Goal: Information Seeking & Learning: Learn about a topic

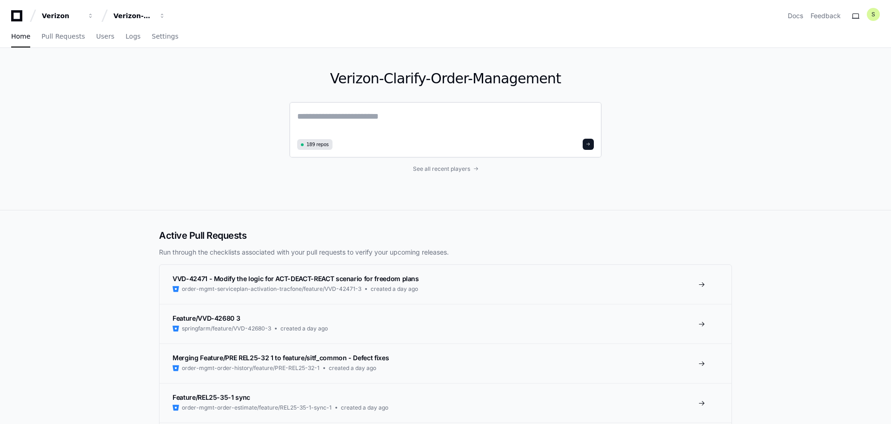
click at [359, 128] on textarea at bounding box center [445, 123] width 297 height 26
click at [387, 111] on textarea at bounding box center [445, 123] width 297 height 26
paste textarea "********"
type textarea "**********"
click at [588, 141] on span at bounding box center [588, 142] width 5 height 5
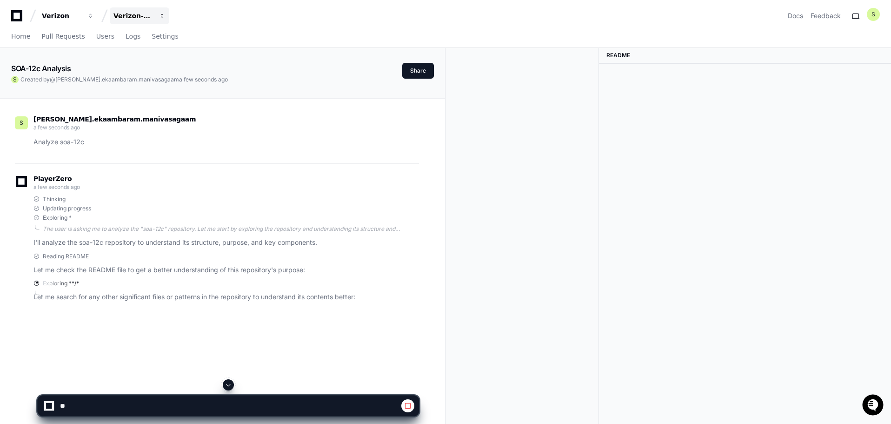
click at [82, 13] on div "Verizon-Clarify-Order-Management" at bounding box center [62, 15] width 40 height 9
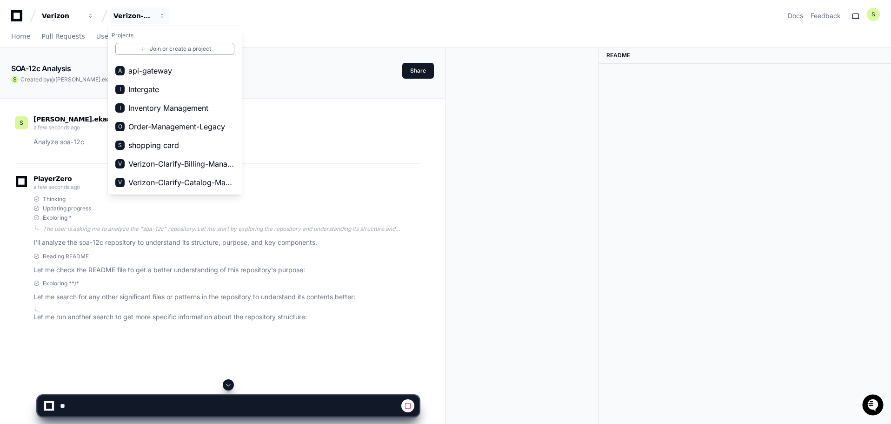
scroll to position [15, 0]
drag, startPoint x: 223, startPoint y: 129, endPoint x: 85, endPoint y: 289, distance: 211.1
click at [85, 289] on div "Exploring **/* Let me search for any other significant files or patterns in the…" at bounding box center [226, 291] width 386 height 23
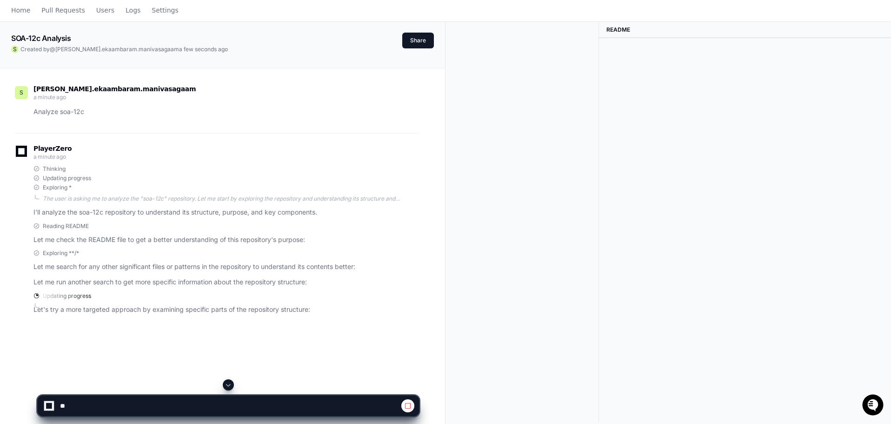
scroll to position [0, 0]
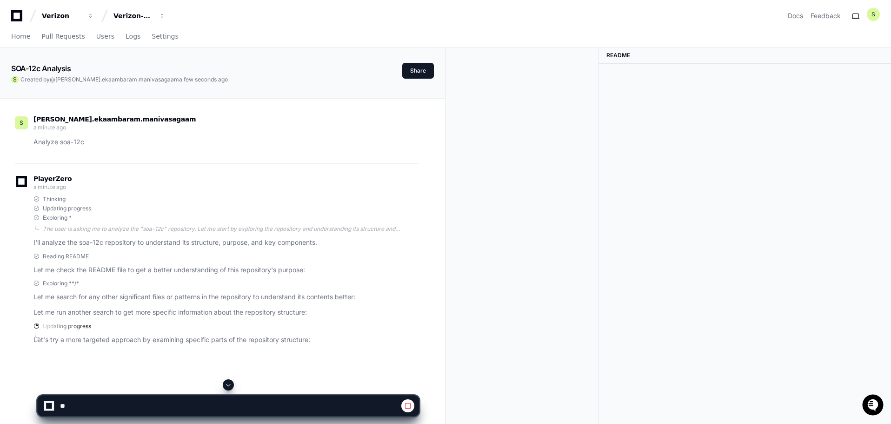
drag, startPoint x: 62, startPoint y: 17, endPoint x: 287, endPoint y: 40, distance: 225.8
click at [287, 40] on div "Home Pull Requests Users Logs Settings" at bounding box center [445, 36] width 869 height 21
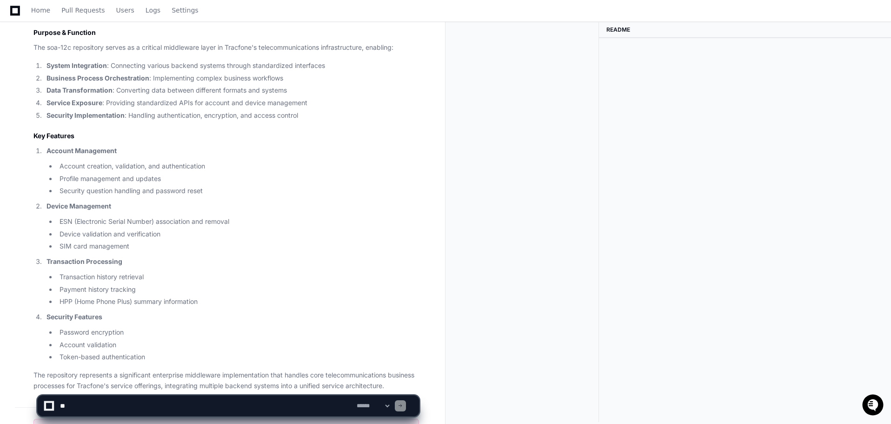
scroll to position [1254, 0]
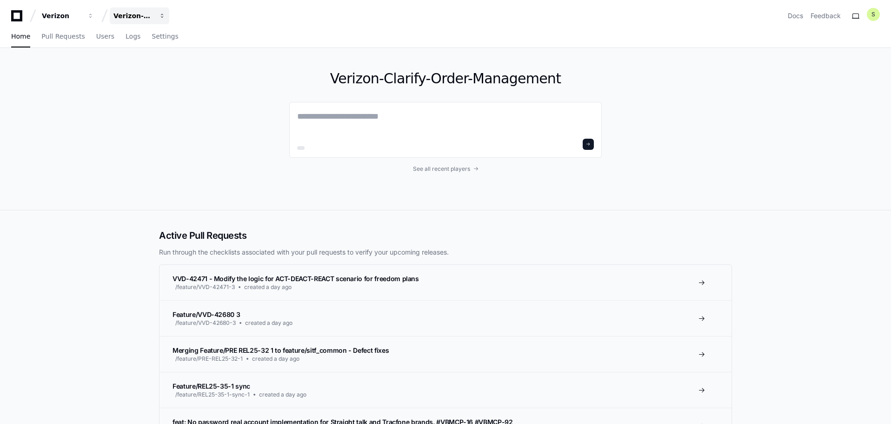
click at [82, 15] on div "Verizon-Clarify-Order-Management" at bounding box center [62, 15] width 40 height 9
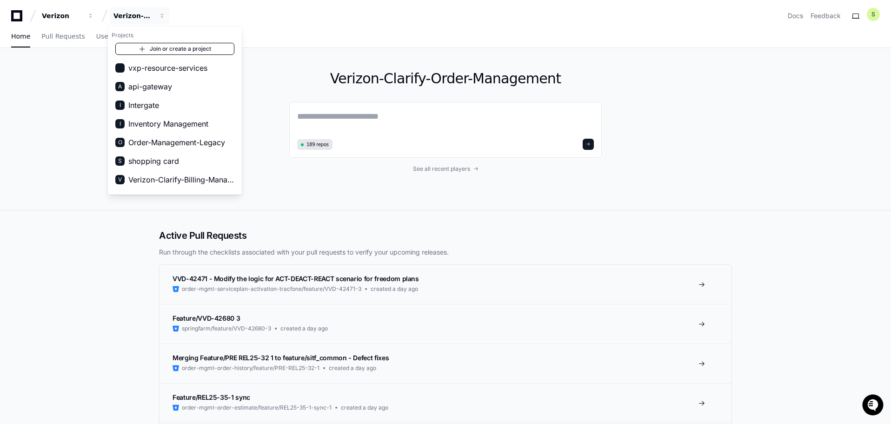
click at [182, 51] on link "Join or create a project" at bounding box center [174, 49] width 119 height 12
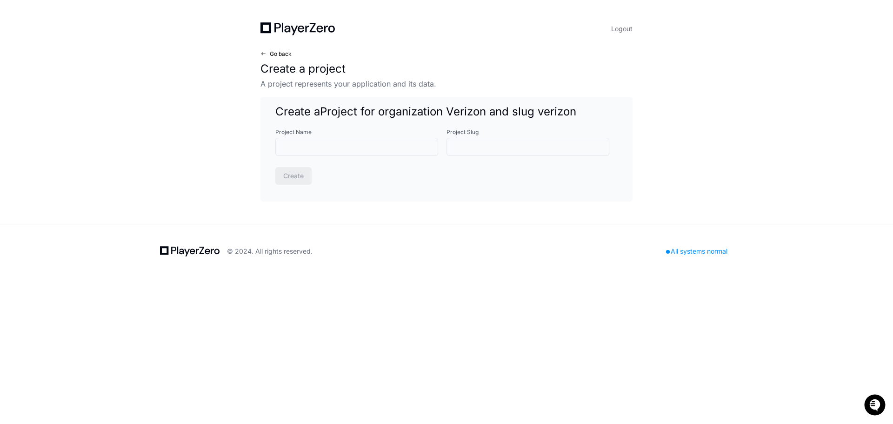
click at [280, 53] on span "Go back" at bounding box center [281, 53] width 22 height 7
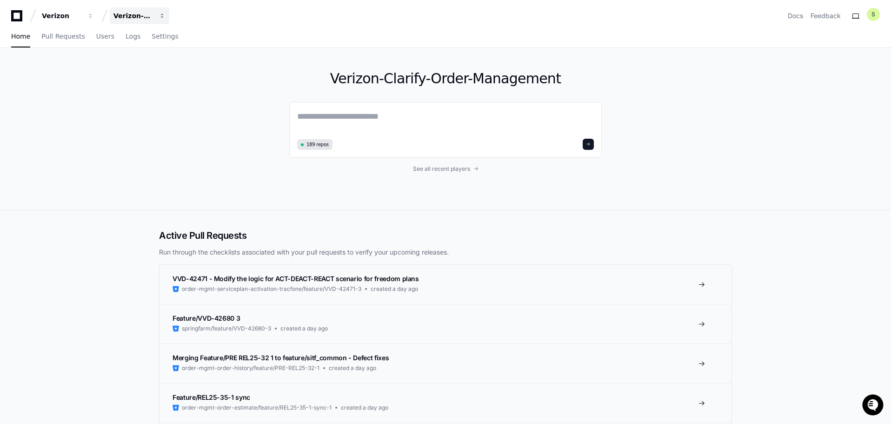
click at [82, 12] on div "Verizon-Clarify-Order-Management" at bounding box center [62, 15] width 40 height 9
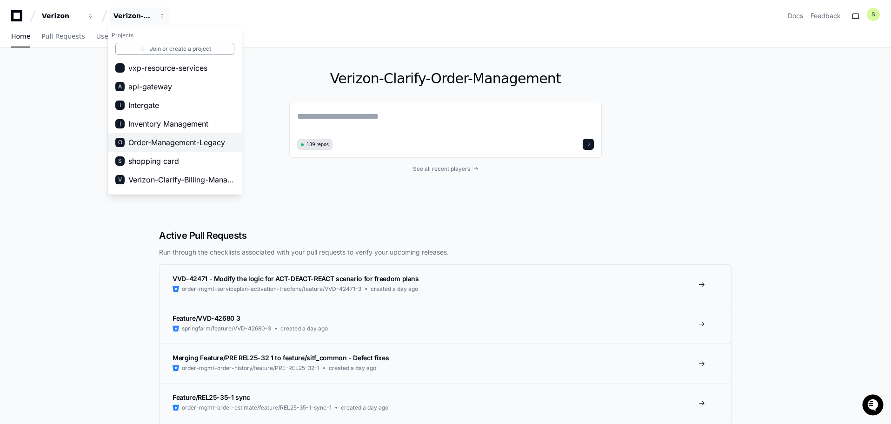
click at [196, 143] on span "Order-Management-Legacy" at bounding box center [176, 142] width 97 height 11
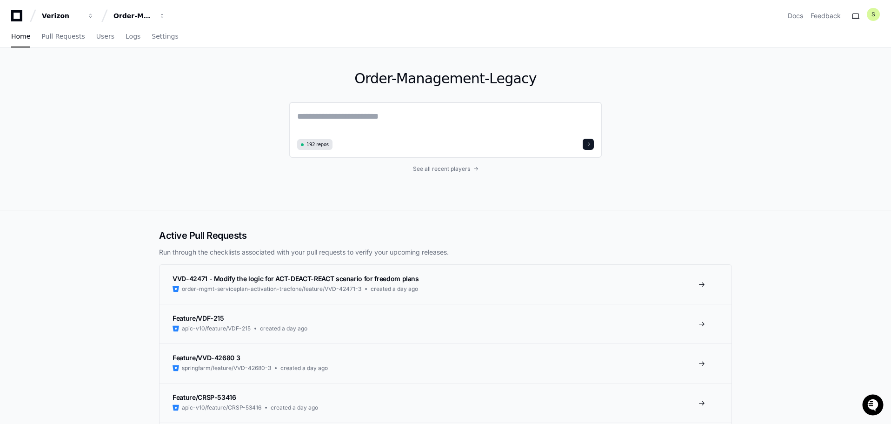
click at [380, 118] on textarea at bounding box center [445, 123] width 297 height 26
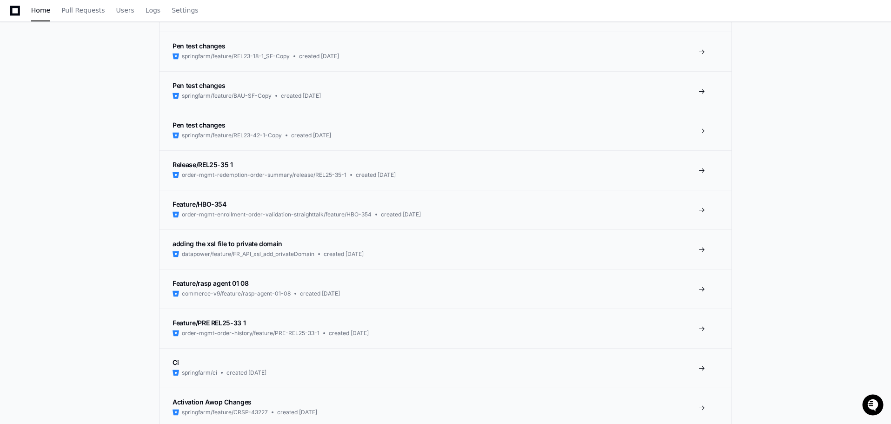
scroll to position [2140, 0]
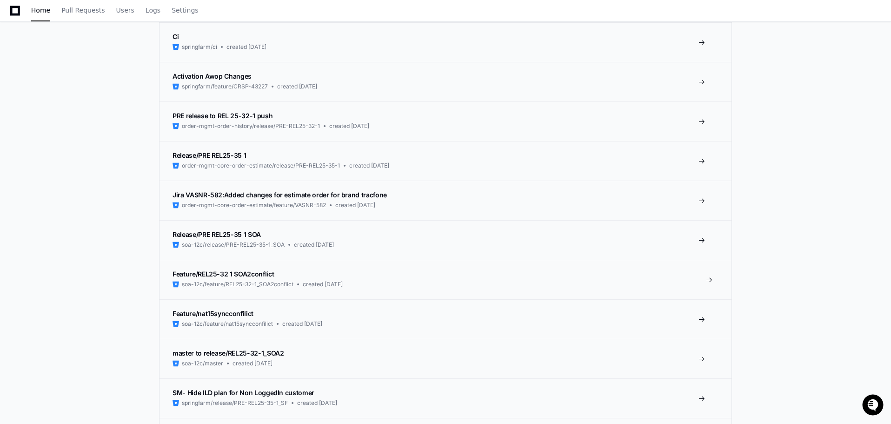
click at [190, 286] on span "soa-12c/feature/REL25-32-1_SOA2conflict" at bounding box center [238, 283] width 112 height 7
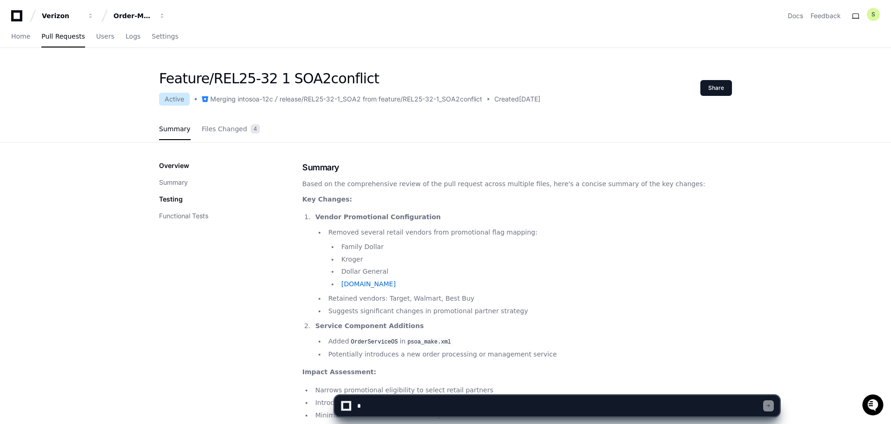
click at [271, 81] on h1 "Feature/REL25-32 1 SOA2conflict" at bounding box center [349, 78] width 381 height 17
click at [262, 99] on div "soa-12c" at bounding box center [261, 98] width 24 height 9
click at [291, 100] on div "release/REL25-32-1_SOA2 from feature/REL25-32-1_SOA2conflict" at bounding box center [381, 98] width 203 height 9
drag, startPoint x: 252, startPoint y: 101, endPoint x: 269, endPoint y: 102, distance: 17.7
click at [269, 102] on div "soa-12c" at bounding box center [261, 98] width 24 height 9
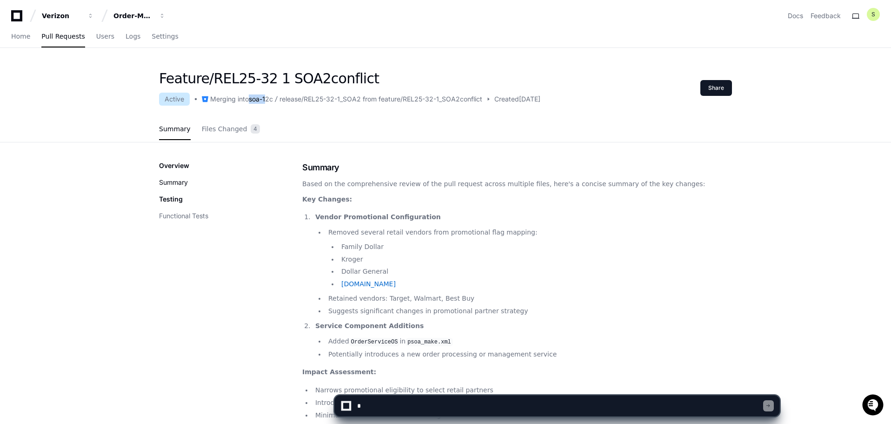
click at [174, 184] on button "Summary" at bounding box center [173, 182] width 29 height 9
click at [233, 127] on span "Files Changed" at bounding box center [225, 129] width 46 height 6
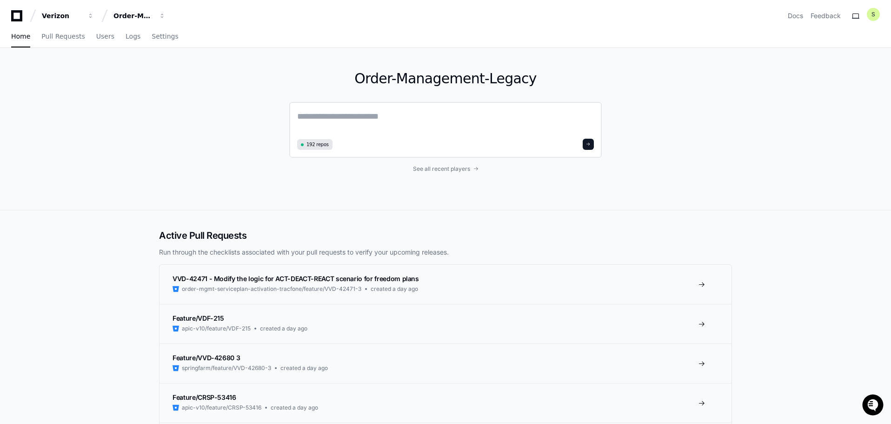
click at [413, 130] on textarea at bounding box center [445, 123] width 297 height 26
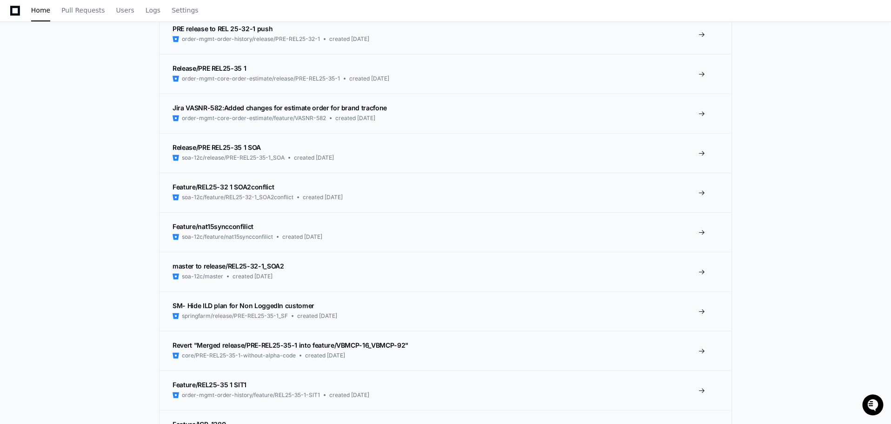
scroll to position [2233, 0]
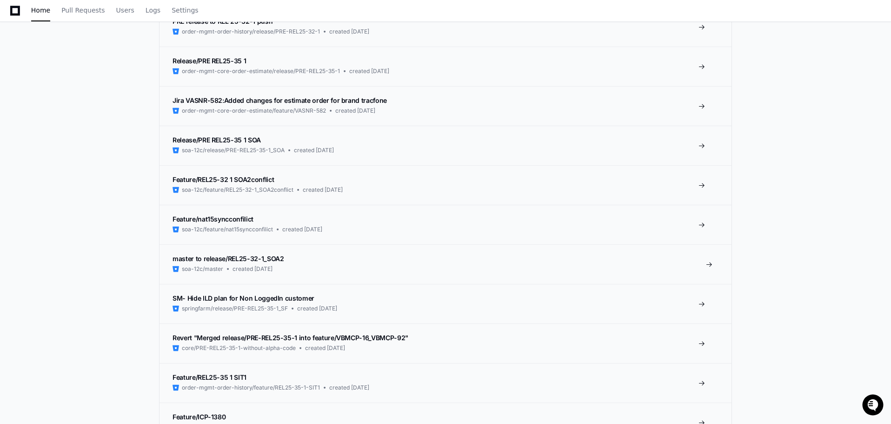
type textarea "**********"
click at [717, 264] on link "master to release/REL25-32-1_SOA2 soa-12c/master created 22 days ago" at bounding box center [446, 264] width 572 height 40
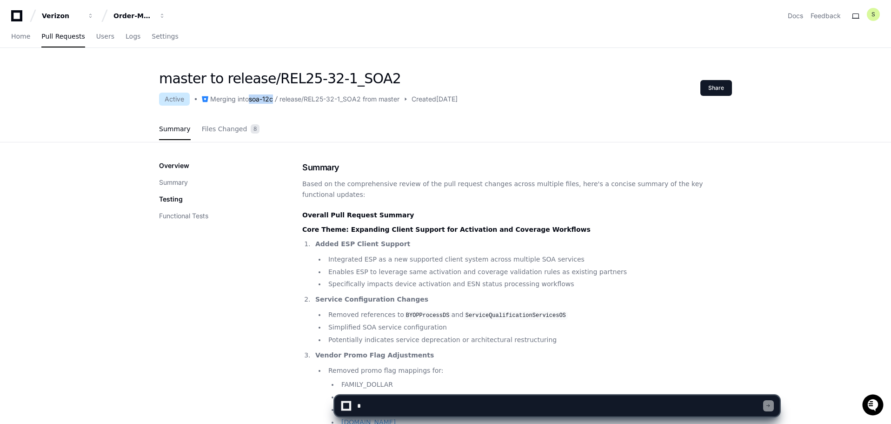
drag, startPoint x: 252, startPoint y: 99, endPoint x: 276, endPoint y: 100, distance: 24.2
click at [276, 100] on div "Merging into soa-12c release/REL25-32-1_SOA2 from master" at bounding box center [295, 98] width 210 height 11
copy div "soa-12c"
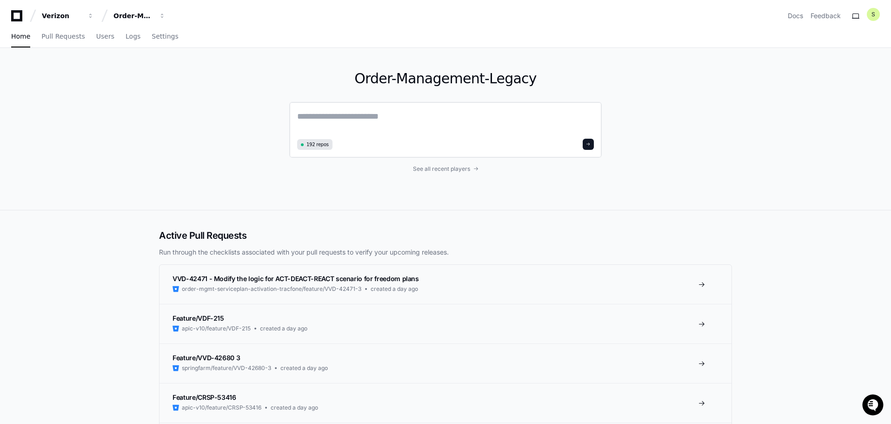
click at [333, 116] on textarea at bounding box center [445, 123] width 297 height 26
paste textarea "********"
type textarea "**********"
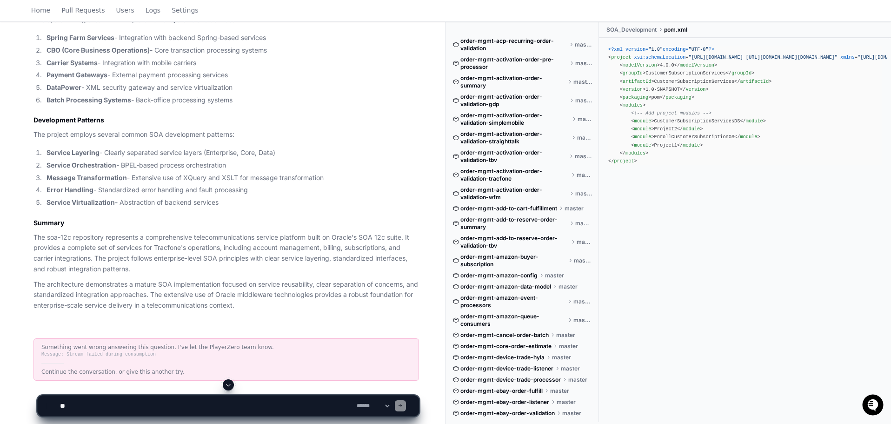
scroll to position [1448, 0]
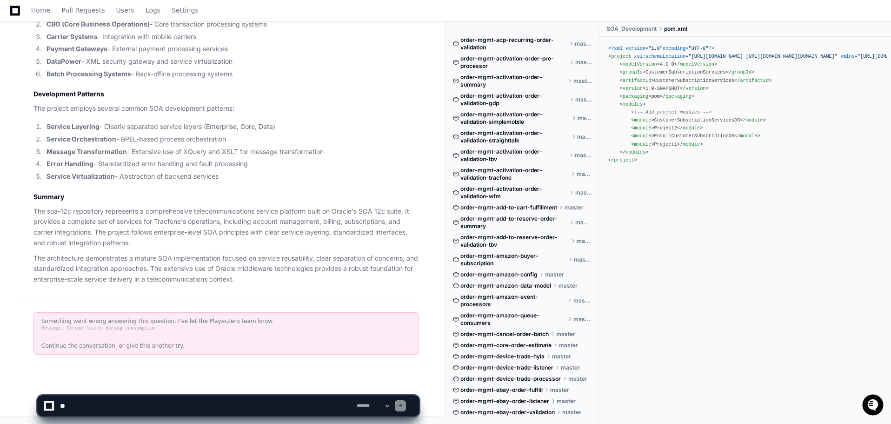
click at [192, 320] on div "Something went wrong answering this question. I've let the PlayerZero team know." at bounding box center [226, 320] width 370 height 7
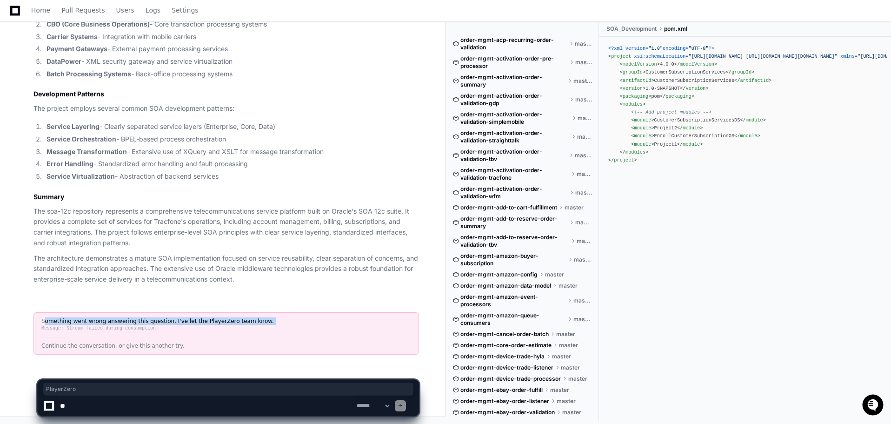
click at [192, 320] on div "Something went wrong answering this question. I've let the PlayerZero team know." at bounding box center [226, 320] width 370 height 7
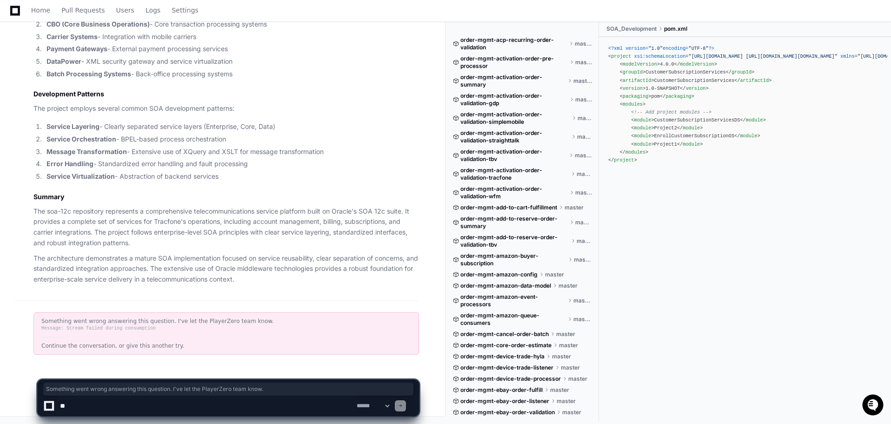
click at [100, 330] on div "Message: Stream failed during consumption" at bounding box center [226, 328] width 370 height 7
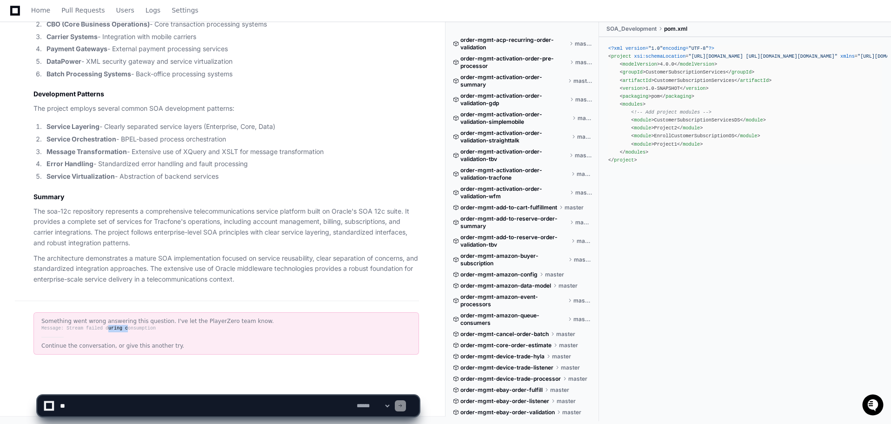
click at [100, 330] on div "Message: Stream failed during consumption" at bounding box center [226, 328] width 370 height 7
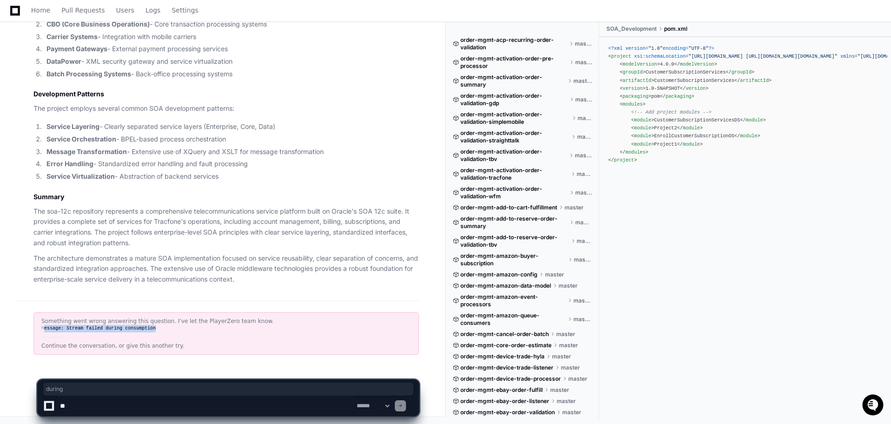
click at [100, 330] on div "Message: Stream failed during consumption" at bounding box center [226, 328] width 370 height 7
click at [108, 344] on div "Continue the conversation, or give this another try." at bounding box center [226, 345] width 370 height 7
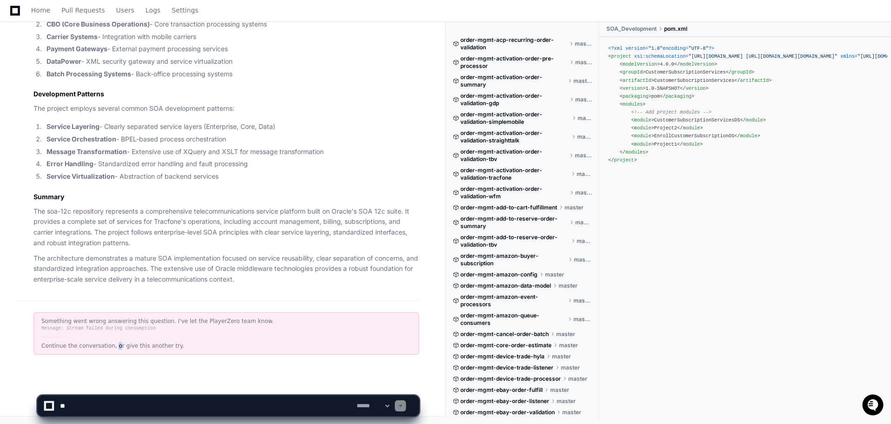
click at [168, 402] on textarea at bounding box center [206, 405] width 297 height 20
paste textarea "**********"
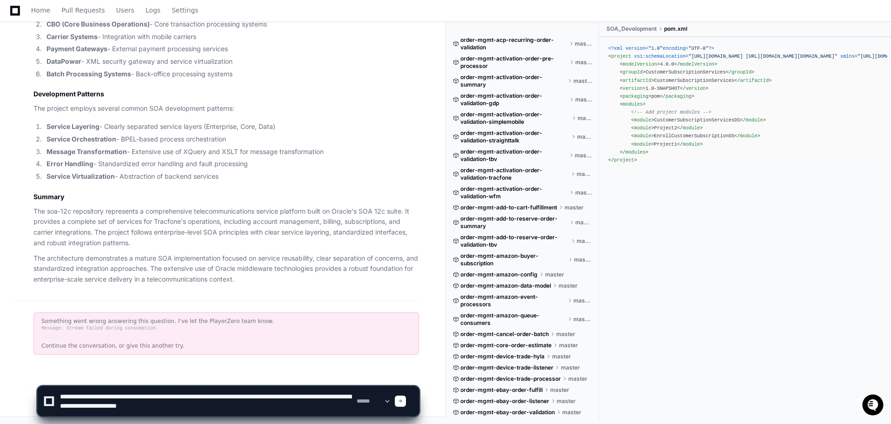
type textarea "**********"
click at [394, 394] on div "Thinking Mode" at bounding box center [377, 387] width 47 height 12
click at [390, 402] on select "**********" at bounding box center [373, 401] width 36 height 7
select select "*********"
click at [355, 398] on select "**********" at bounding box center [373, 401] width 36 height 7
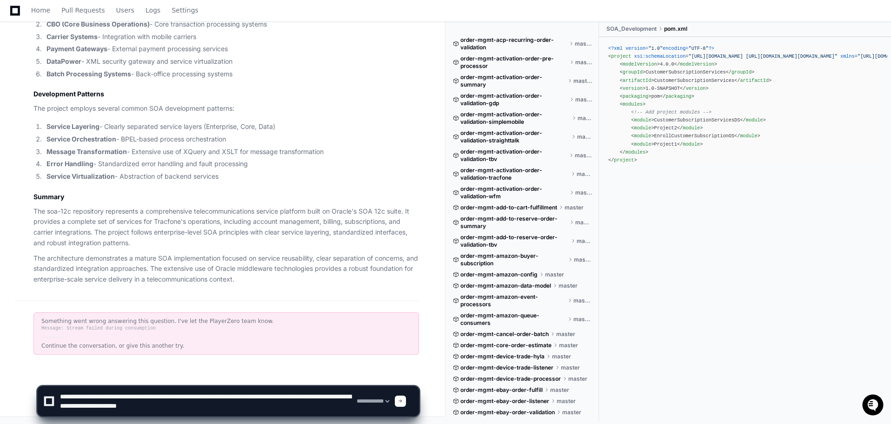
click at [403, 400] on span at bounding box center [400, 401] width 5 height 5
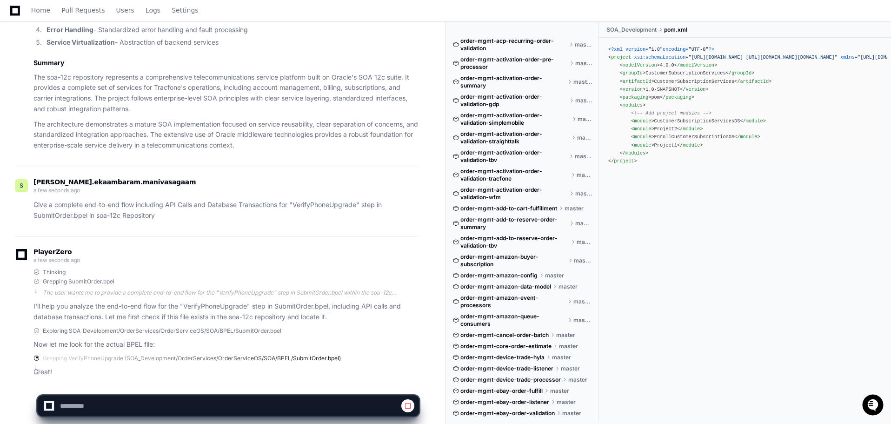
scroll to position [1606, 0]
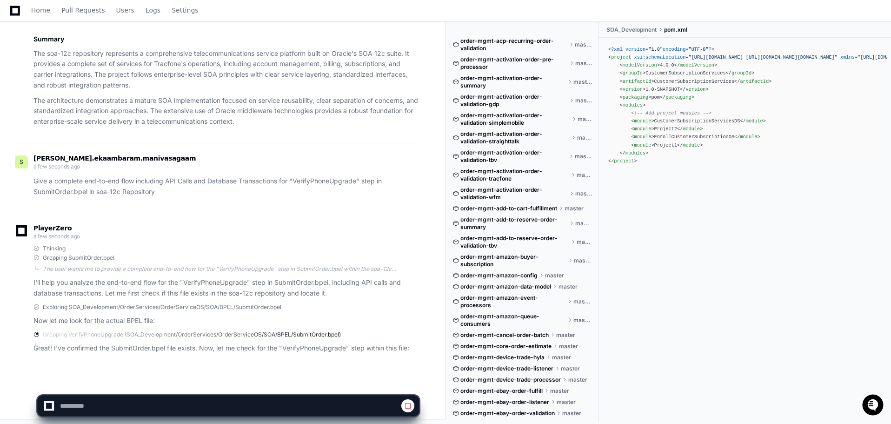
select select "*********"
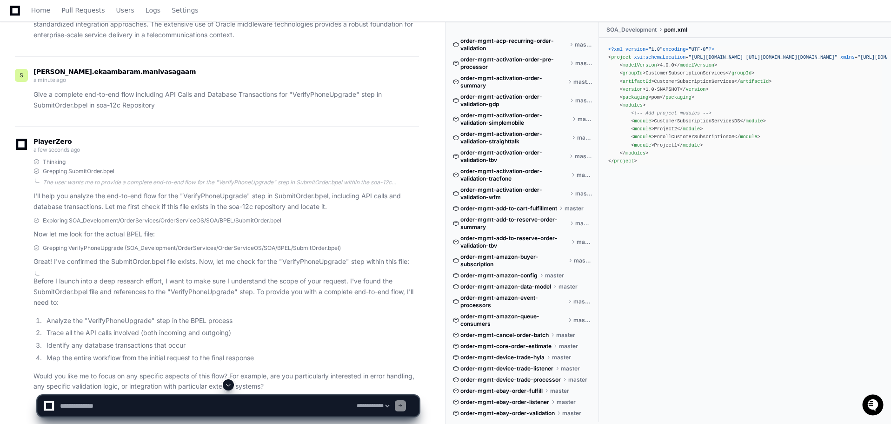
scroll to position [1734, 0]
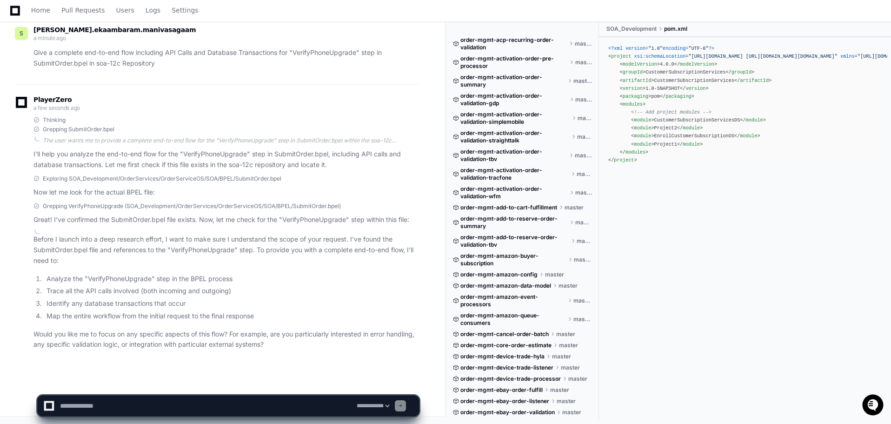
click at [234, 398] on textarea at bounding box center [206, 405] width 297 height 20
type textarea "*"
type textarea "**********"
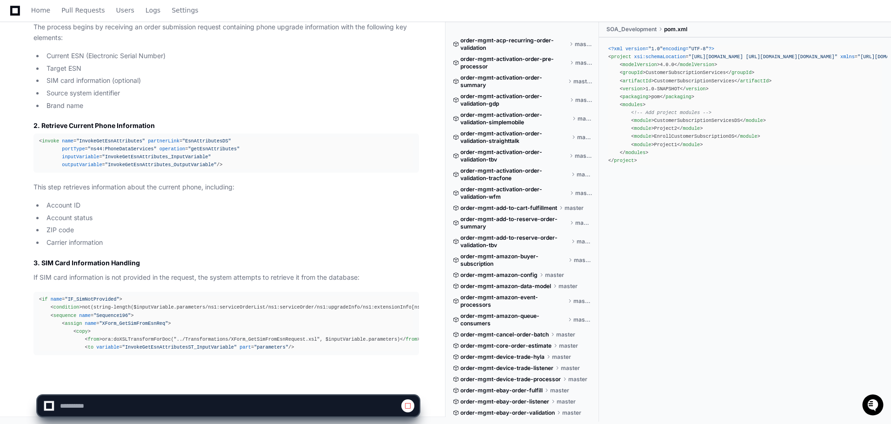
scroll to position [3086, 0]
click at [231, 384] on span at bounding box center [228, 384] width 7 height 7
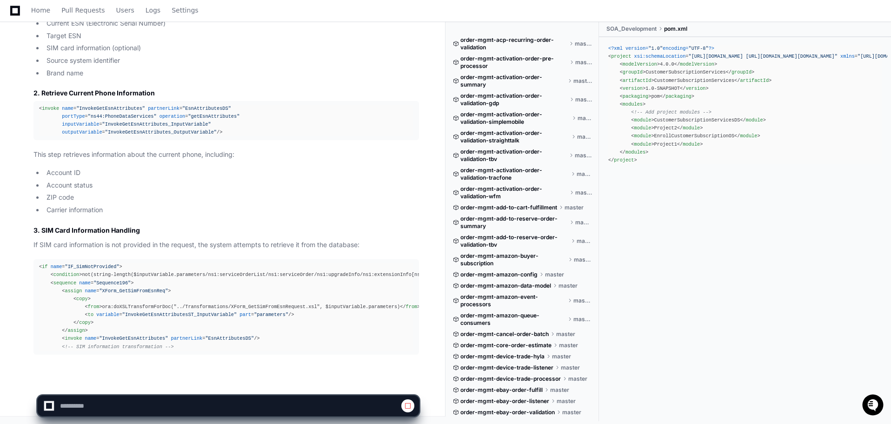
click at [231, 384] on app-app-chat-input at bounding box center [228, 397] width 382 height 37
click at [227, 386] on span at bounding box center [228, 384] width 7 height 7
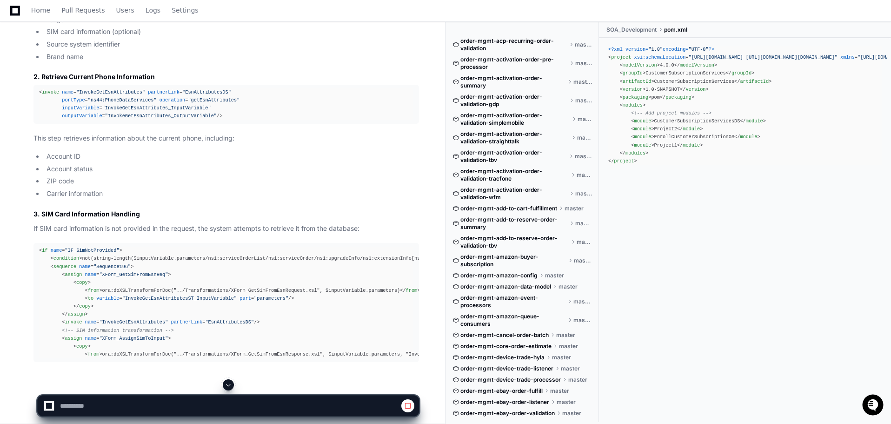
select select "*********"
click at [232, 385] on span at bounding box center [228, 384] width 7 height 7
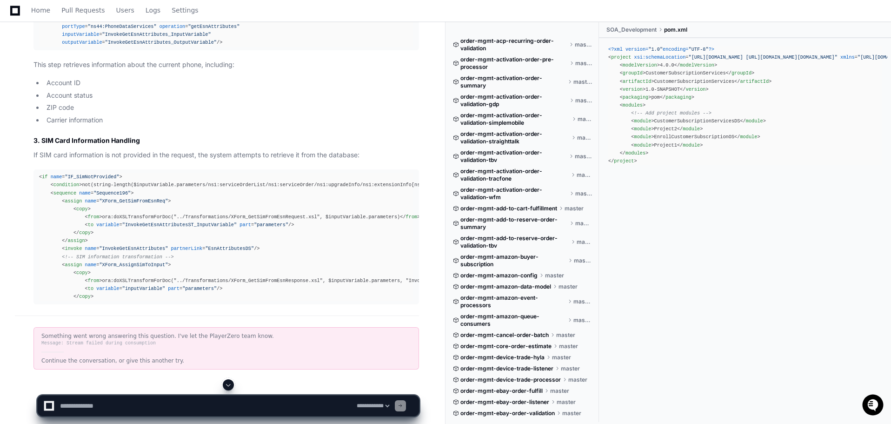
click at [232, 385] on span at bounding box center [228, 384] width 7 height 7
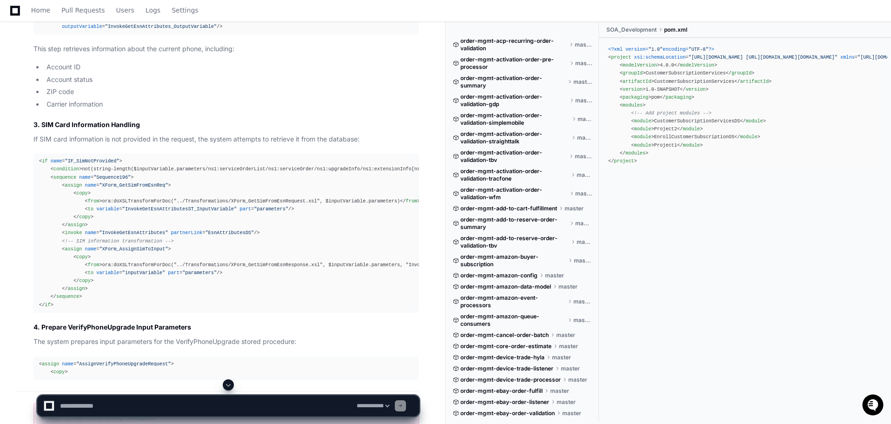
click at [232, 385] on span at bounding box center [228, 384] width 7 height 7
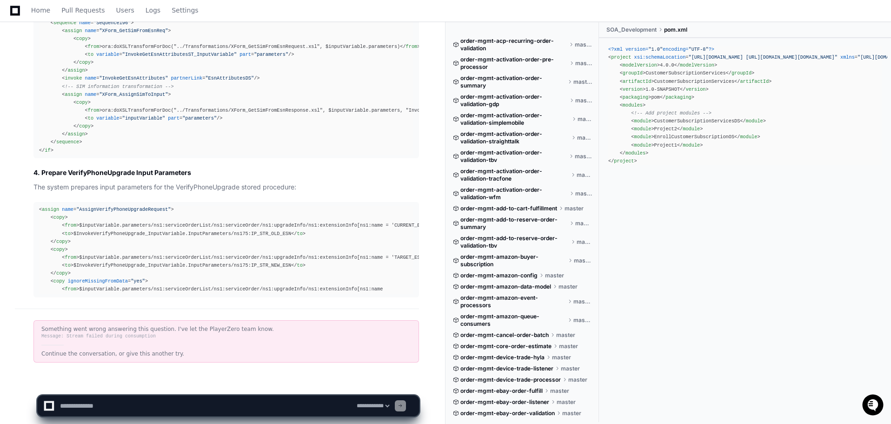
scroll to position [3378, 0]
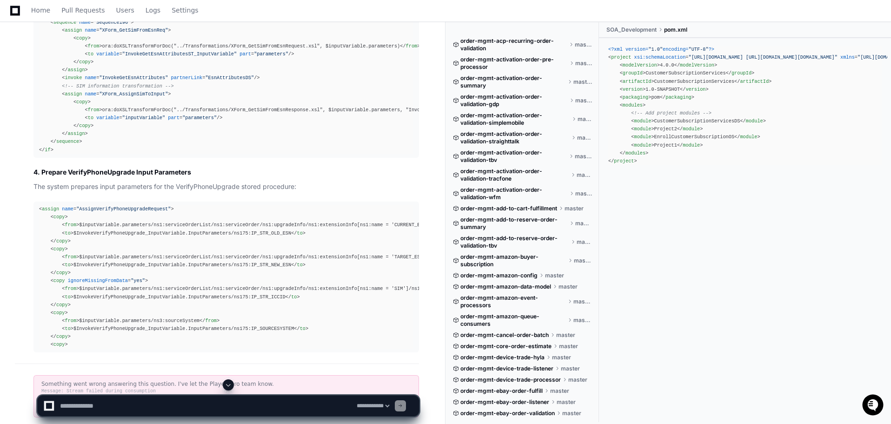
click at [232, 385] on span at bounding box center [228, 384] width 7 height 7
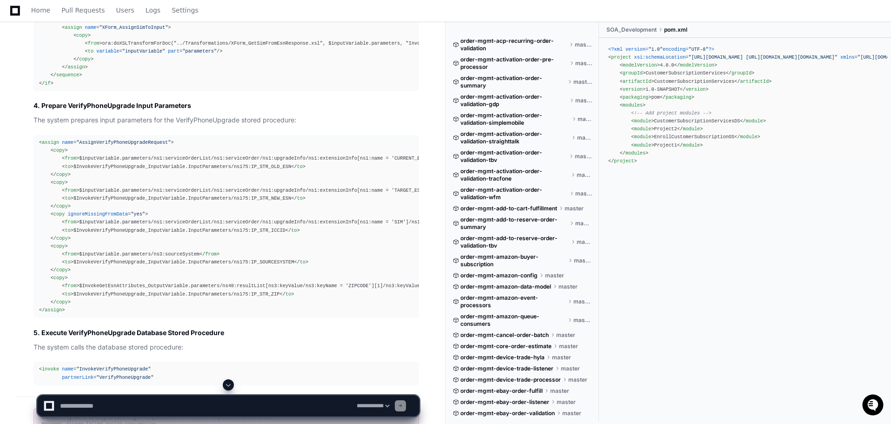
scroll to position [3541, 0]
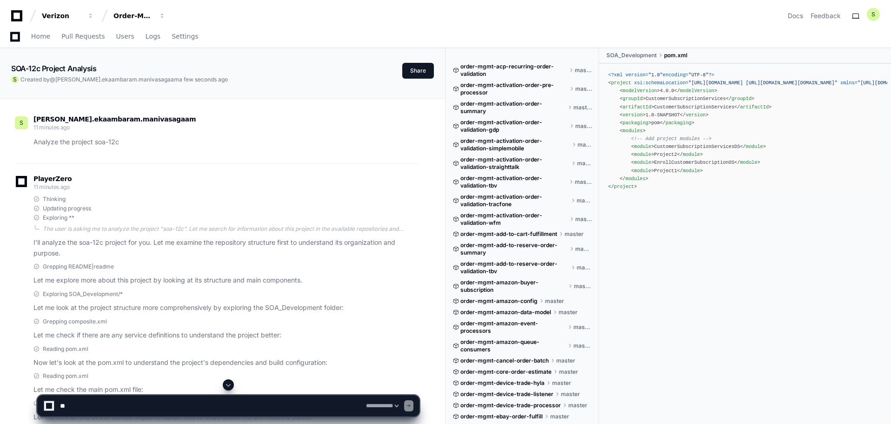
select select "*********"
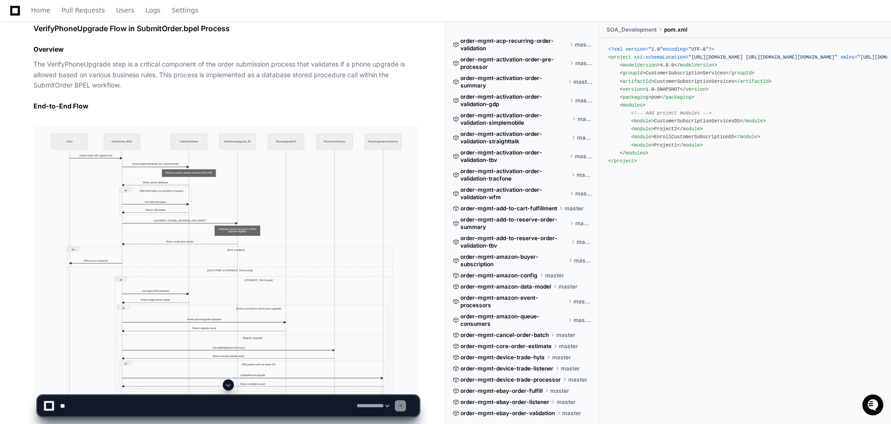
scroll to position [2639, 0]
click at [171, 408] on textarea at bounding box center [206, 405] width 297 height 20
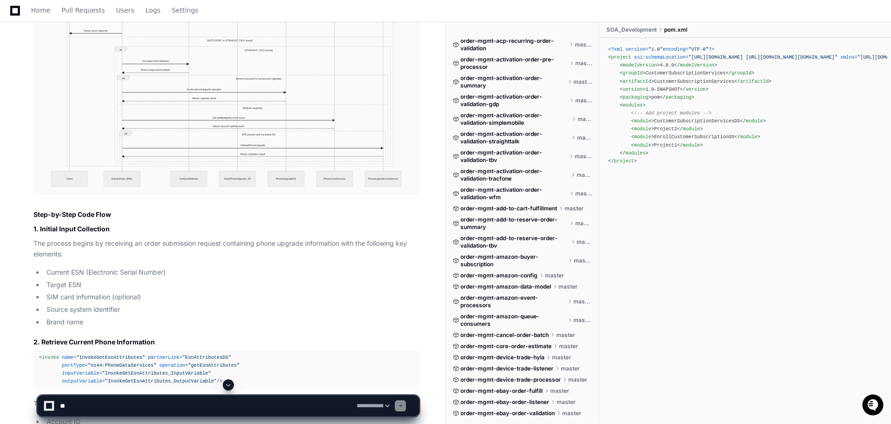
scroll to position [3150, 0]
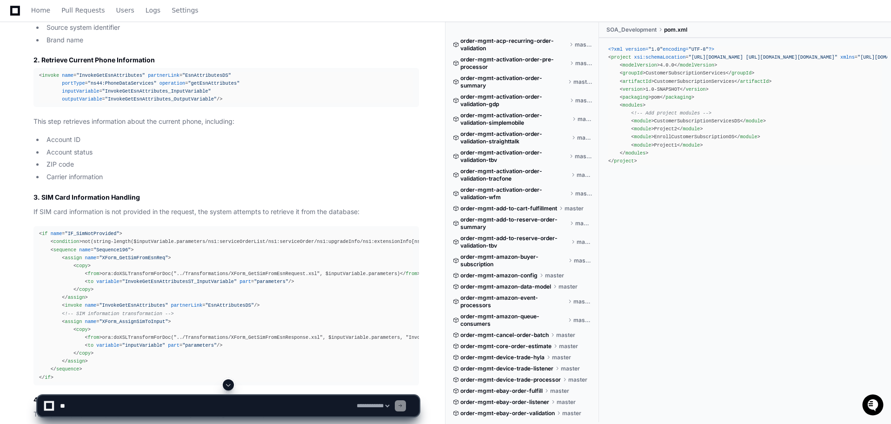
click at [107, 404] on textarea at bounding box center [206, 405] width 297 height 20
paste textarea "**********"
type textarea "**********"
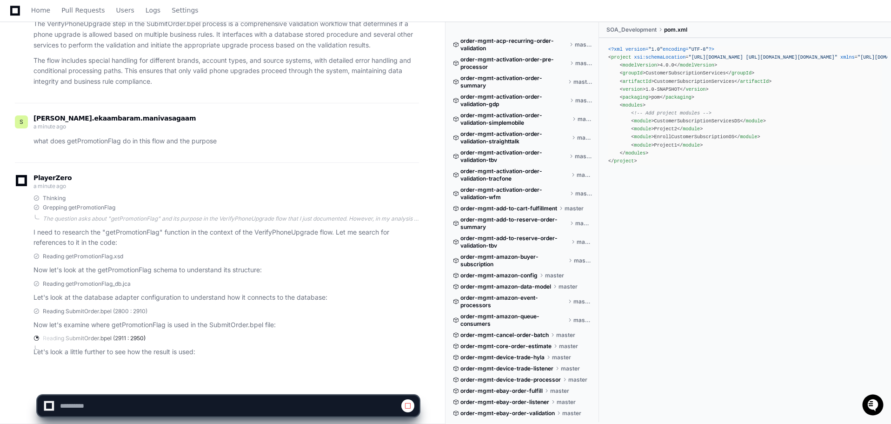
scroll to position [5442, 0]
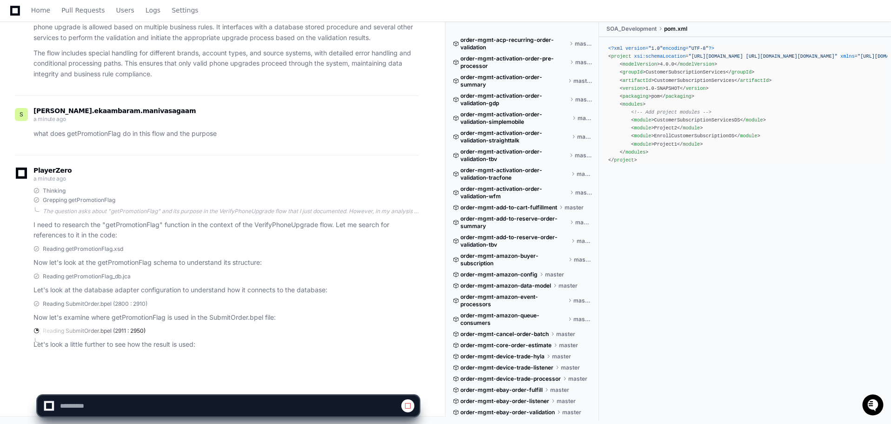
select select "*********"
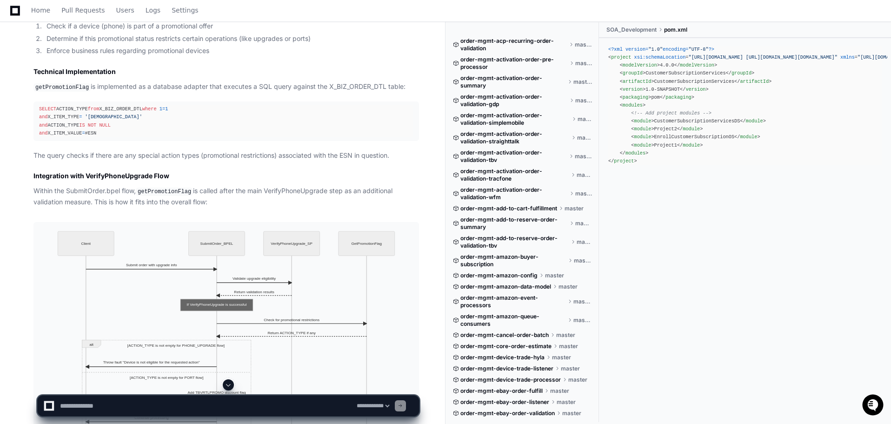
scroll to position [5809, 0]
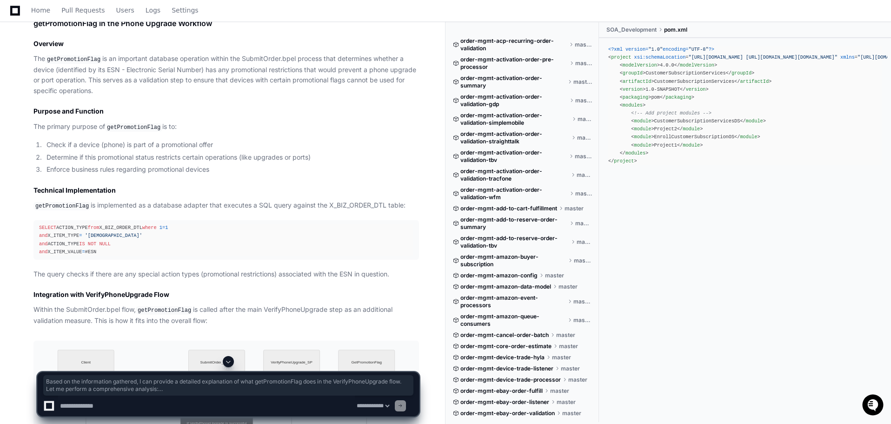
click at [205, 175] on article "Based on the information gathered, I can provide a detailed explanation of what…" at bounding box center [226, 427] width 386 height 870
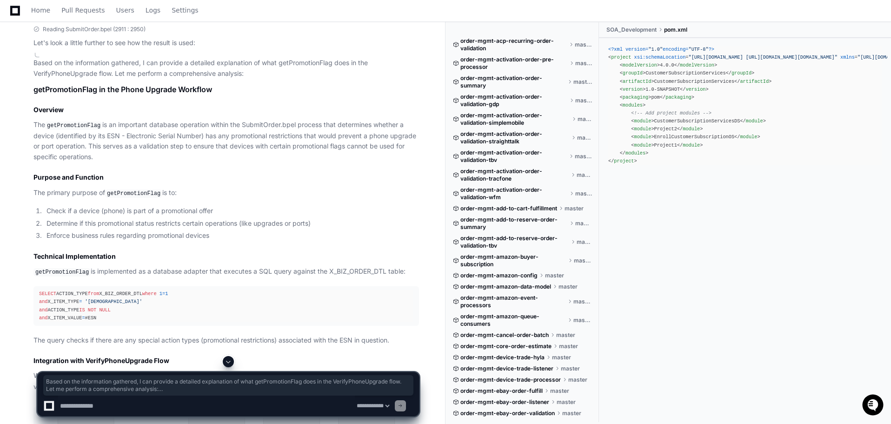
scroll to position [5763, 0]
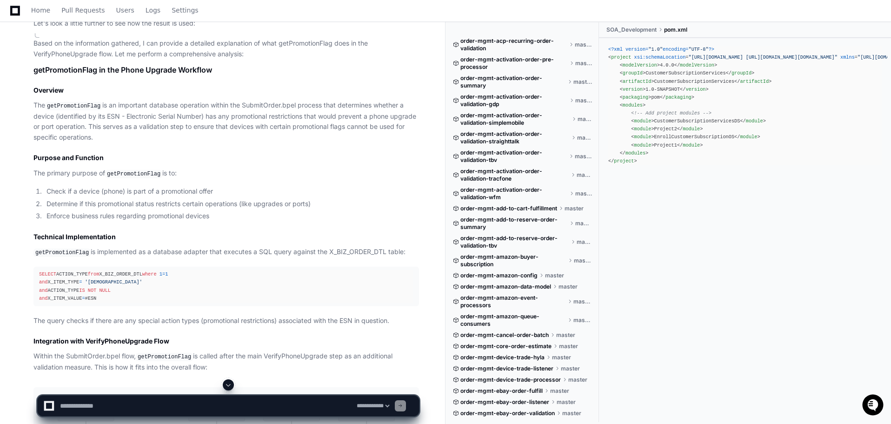
drag, startPoint x: 32, startPoint y: 138, endPoint x: 215, endPoint y: 227, distance: 204.3
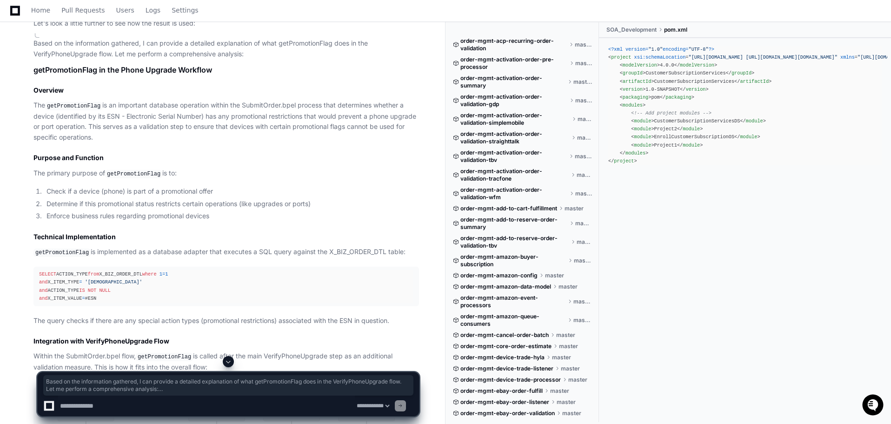
drag, startPoint x: 38, startPoint y: 164, endPoint x: 154, endPoint y: 190, distance: 119.2
click at [173, 202] on li "Determine if this promotional status restricts certain operations (like upgrade…" at bounding box center [231, 204] width 375 height 11
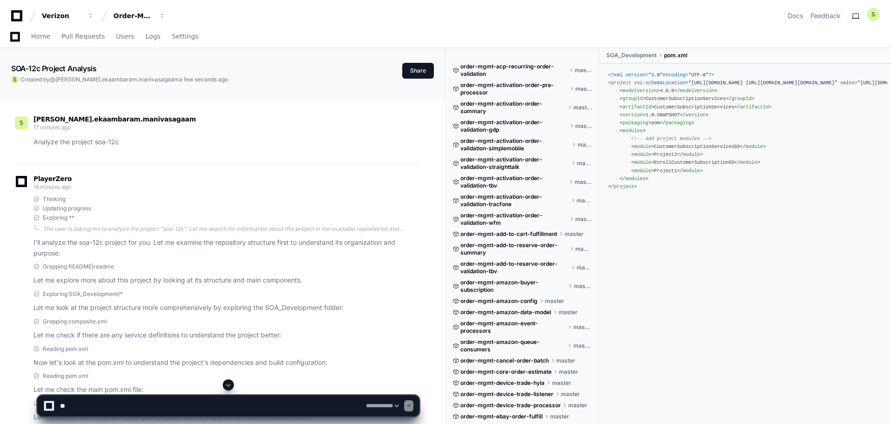
select select "*********"
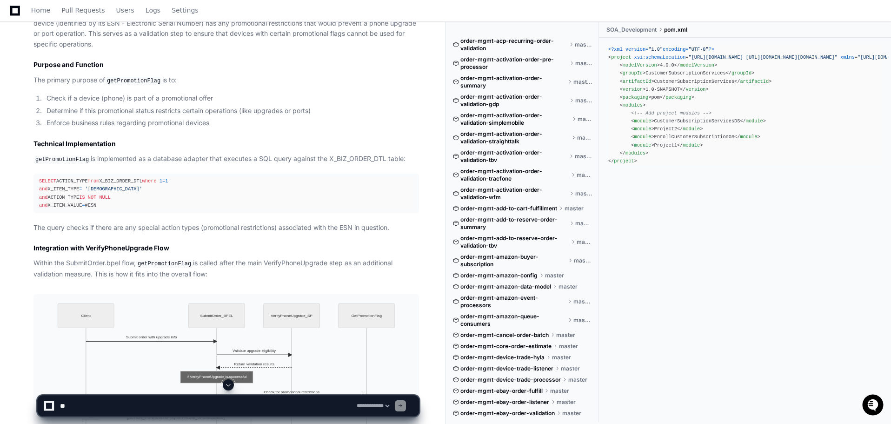
scroll to position [5902, 0]
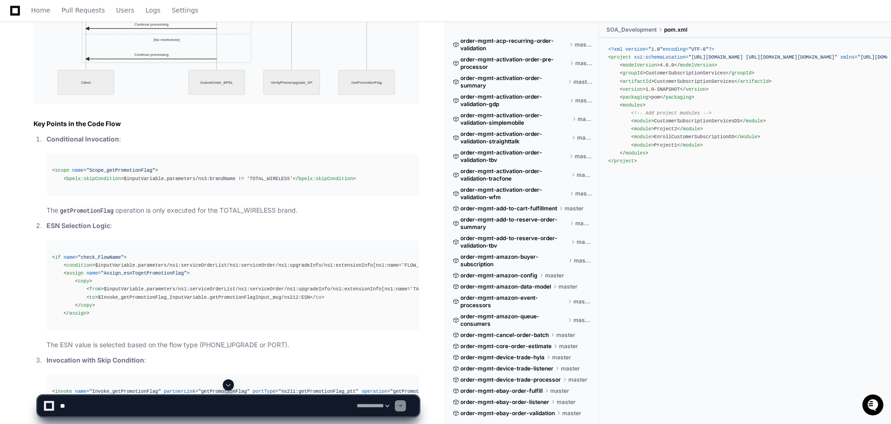
scroll to position [6323, 0]
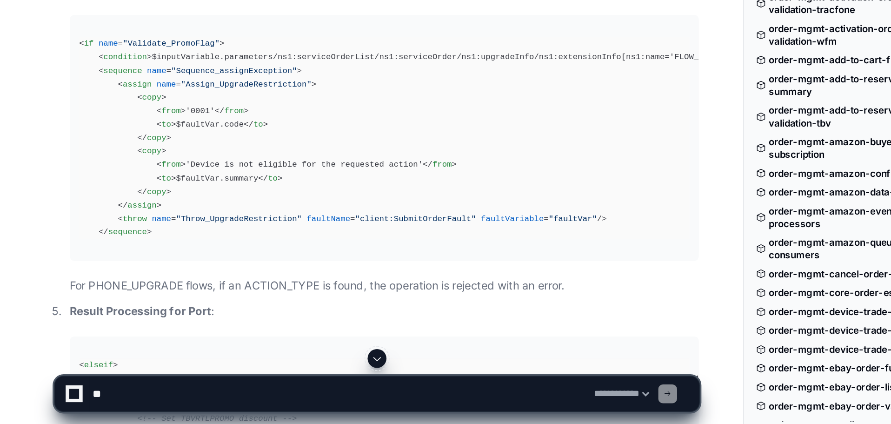
click at [40, 319] on ol "Conditional Invocation : < scope name = "Scope_getPromotionFlag" > < bpelx:skip…" at bounding box center [226, 163] width 386 height 635
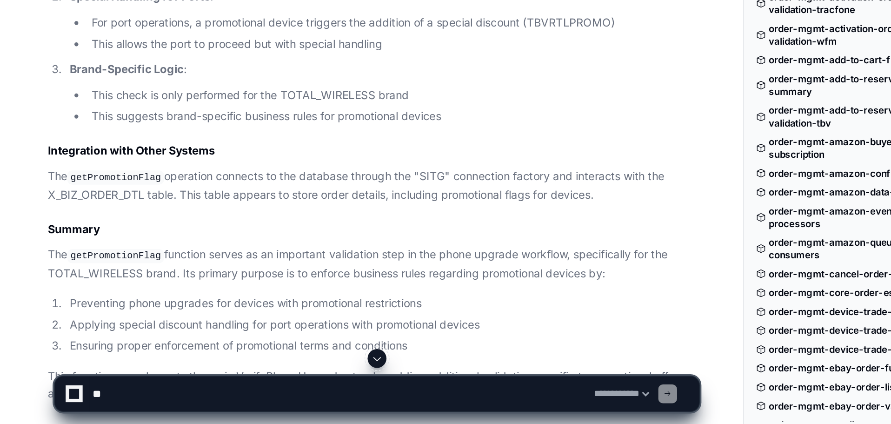
scroll to position [6993, 0]
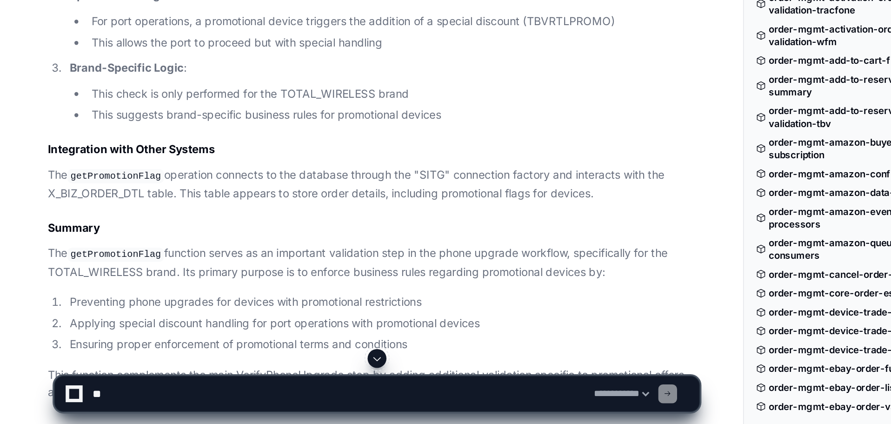
click at [50, 292] on p "The getPromotionFlag operation connects to the database through the "SITG" conn…" at bounding box center [226, 281] width 386 height 21
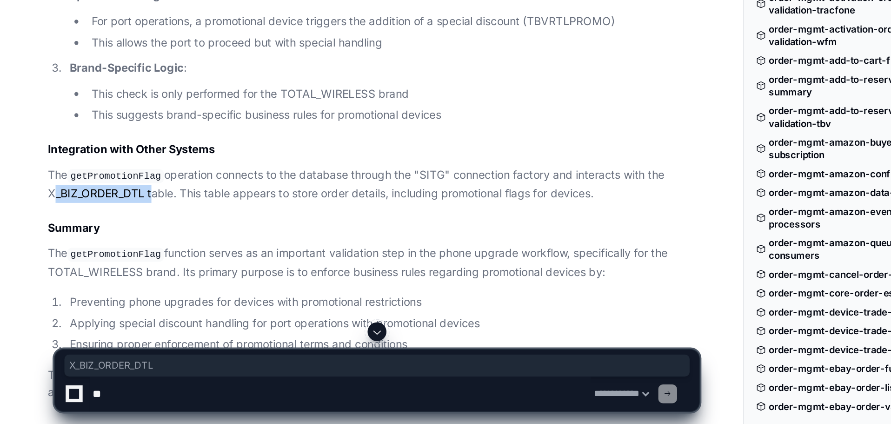
copy p "X_BIZ_ORDER_DTL"
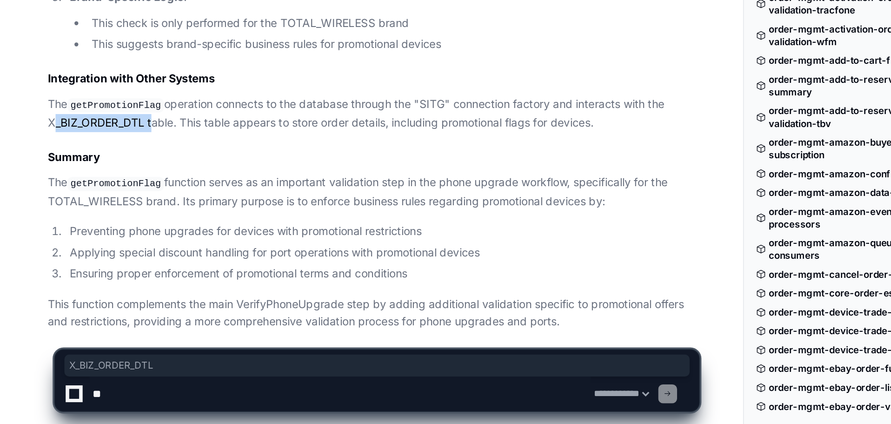
scroll to position [7060, 0]
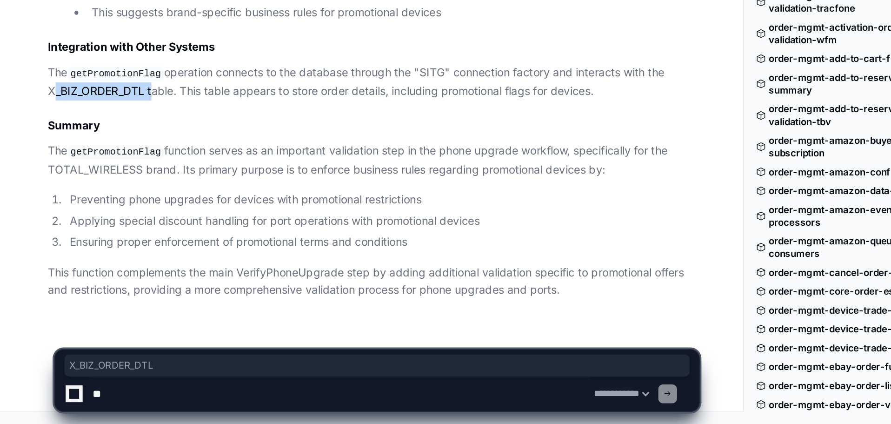
click at [226, 316] on li "Ensuring proper enforcement of promotional terms and conditions" at bounding box center [231, 316] width 375 height 11
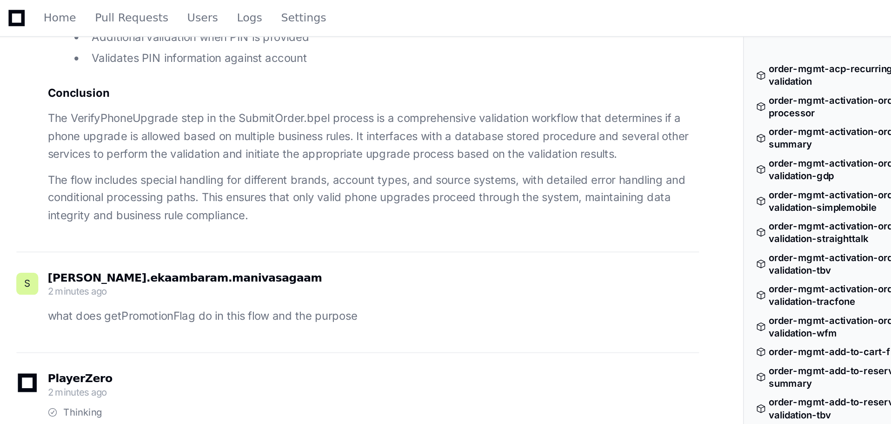
scroll to position [5380, 0]
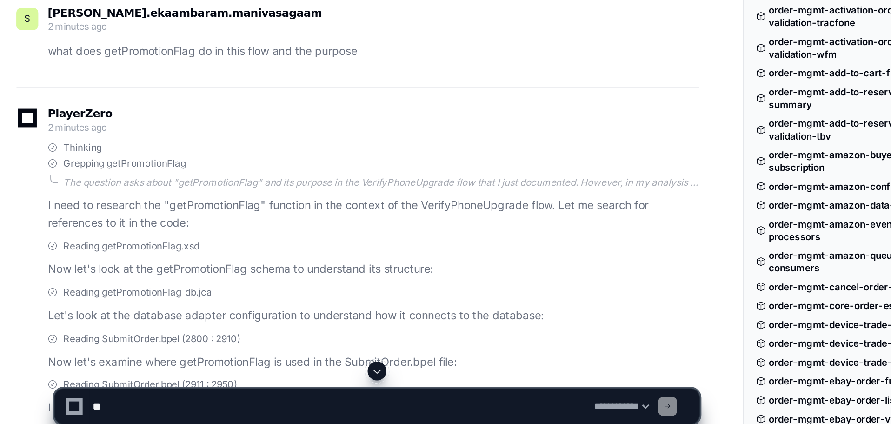
click at [100, 406] on textarea at bounding box center [206, 405] width 297 height 20
paste textarea "**********"
type textarea "**********"
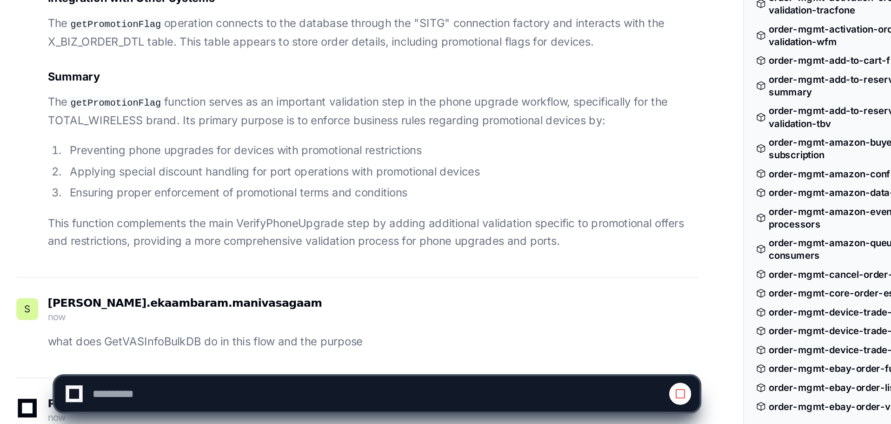
scroll to position [7169, 0]
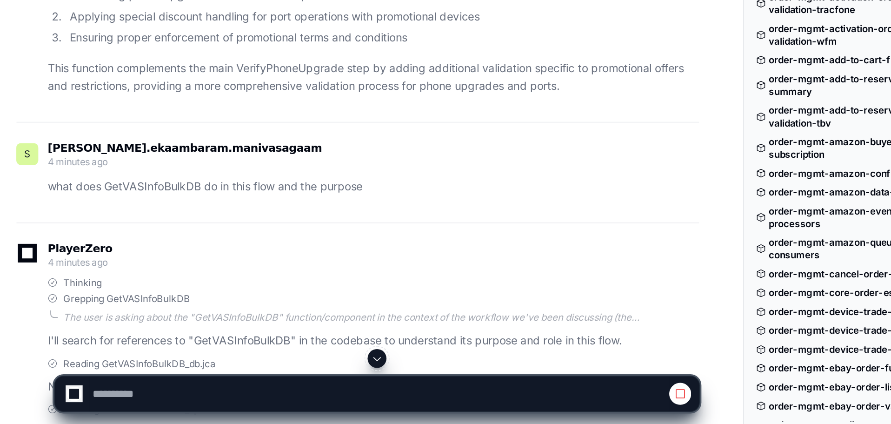
select select "*********"
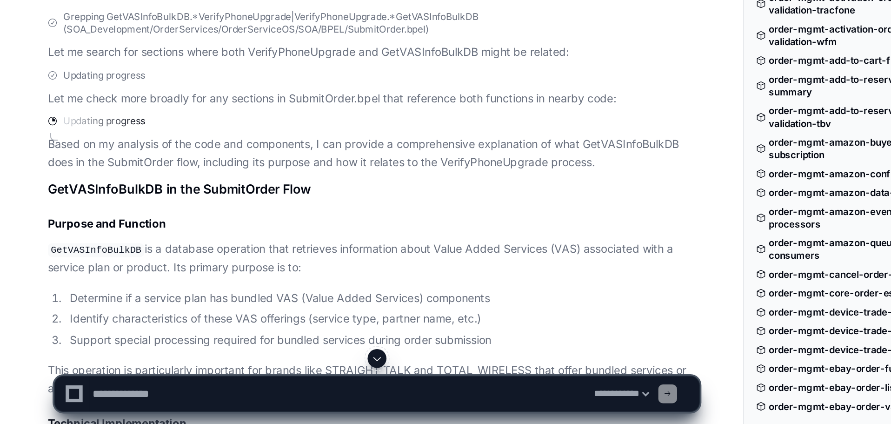
scroll to position [7720, 0]
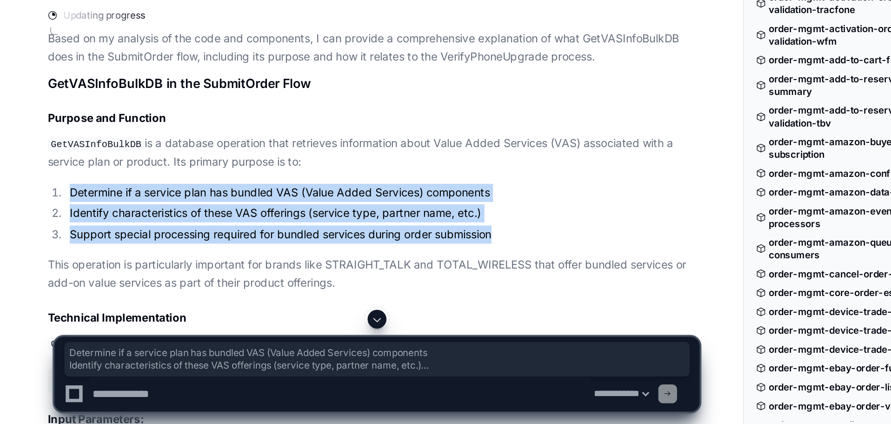
copy ol "Determine if a service plan has bundled VAS (Value Added Services) components I…"
drag, startPoint x: 299, startPoint y: 317, endPoint x: 42, endPoint y: 294, distance: 258.2
click at [42, 294] on ol "Determine if a service plan has bundled VAS (Value Added Services) components I…" at bounding box center [226, 298] width 386 height 35
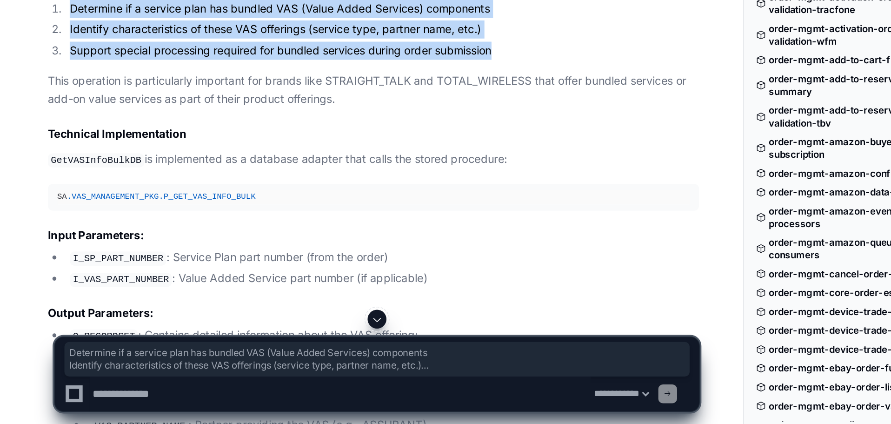
scroll to position [7830, 0]
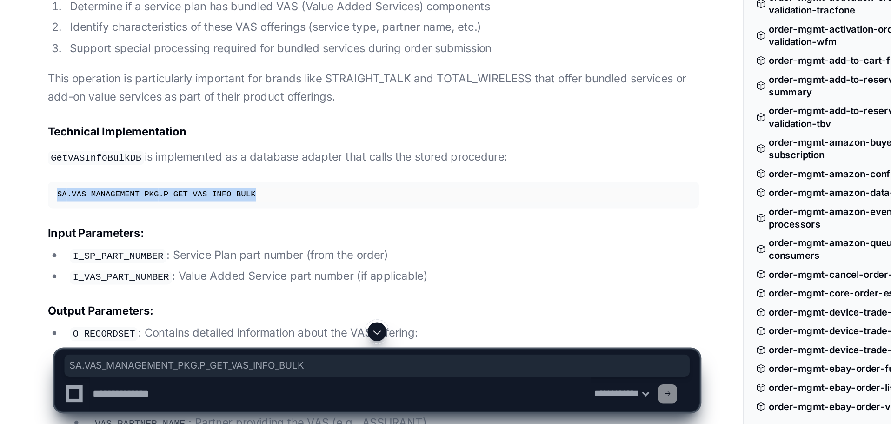
drag, startPoint x: 83, startPoint y: 299, endPoint x: 39, endPoint y: 300, distance: 44.7
click at [39, 295] on pre "SA .VAS_MANAGEMENT_PKG .P_GET_VAS_INFO_BULK" at bounding box center [226, 287] width 386 height 15
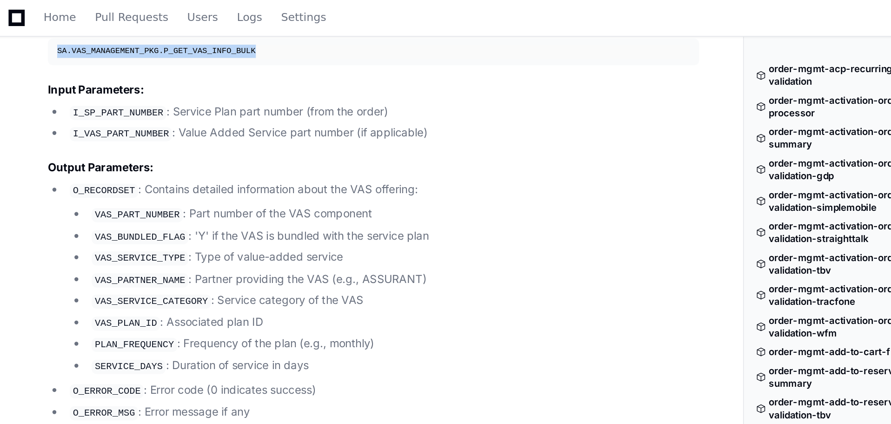
scroll to position [8035, 0]
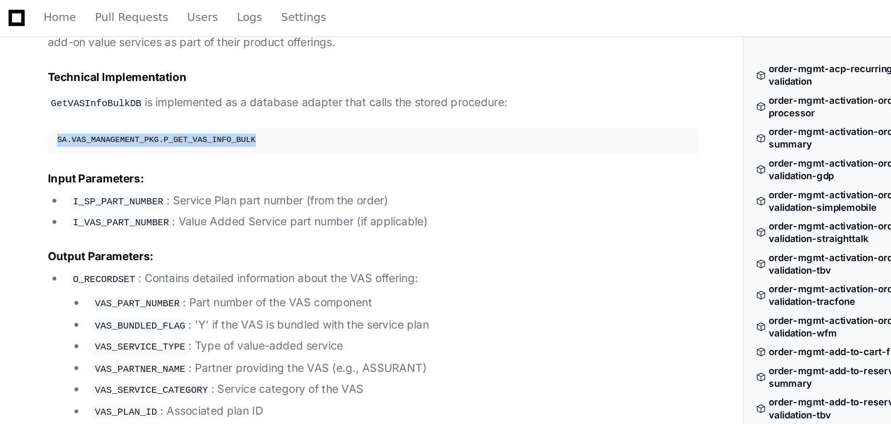
click at [104, 85] on pre "SA .VAS_MANAGEMENT_PKG .P_GET_VAS_INFO_BULK" at bounding box center [226, 82] width 386 height 15
click at [88, 86] on span ".VAS_MANAGEMENT_PKG" at bounding box center [72, 83] width 54 height 6
drag, startPoint x: 149, startPoint y: 88, endPoint x: 30, endPoint y: 90, distance: 118.6
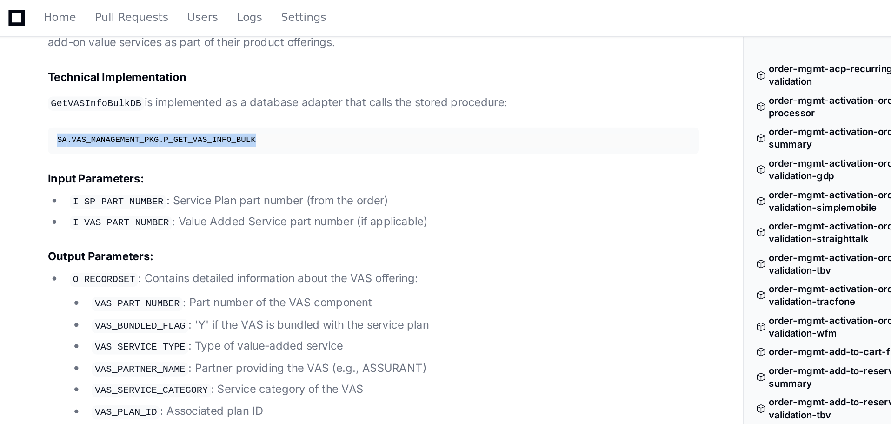
copy div "SA .VAS_MANAGEMENT_PKG .P_GET_VAS_INFO_BULK"
click at [73, 124] on code "I_SP_PART_NUMBER" at bounding box center [75, 119] width 57 height 8
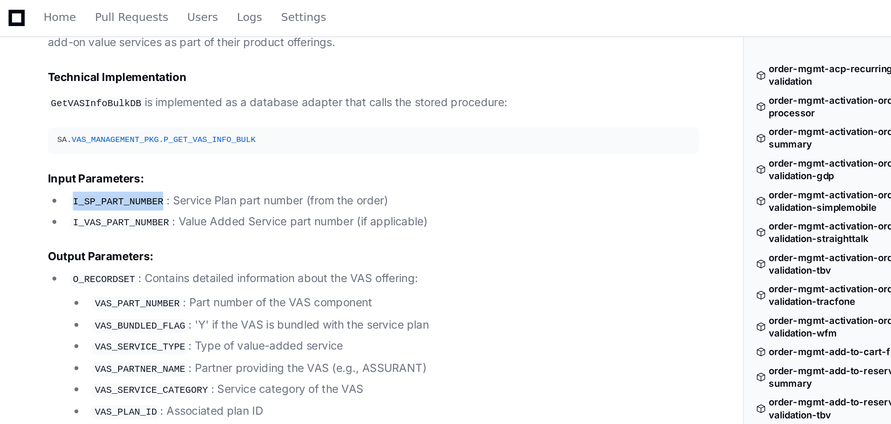
click at [73, 124] on code "I_SP_PART_NUMBER" at bounding box center [75, 119] width 57 height 8
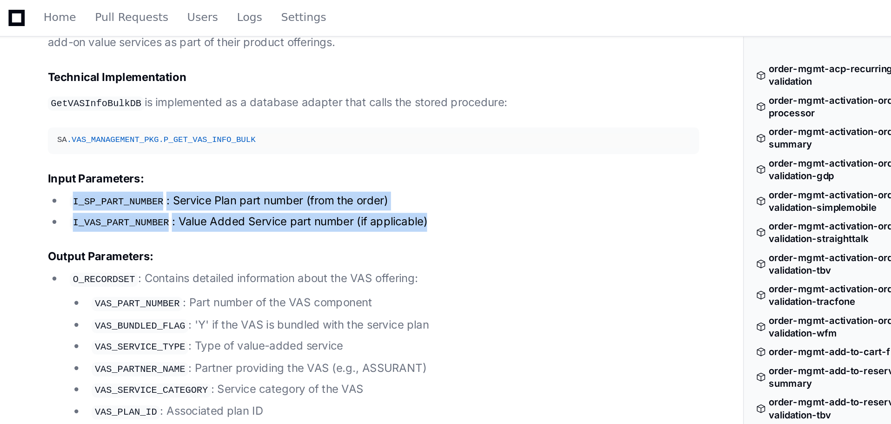
drag, startPoint x: 21, startPoint y: 135, endPoint x: 28, endPoint y: 124, distance: 13.2
copy ul "I_SP_PART_NUMBER : Service Plan part number (from the order) I_VAS_PART_NUMBER …"
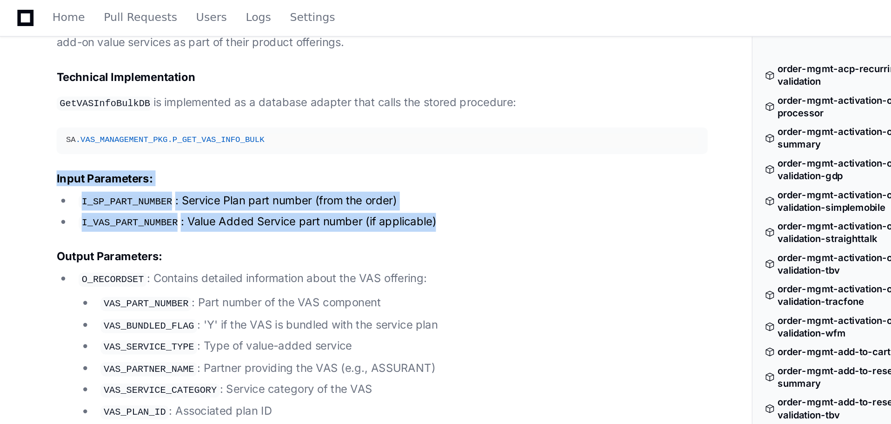
drag, startPoint x: 254, startPoint y: 137, endPoint x: 0, endPoint y: 107, distance: 255.7
copy article "Input Parameters: I_SP_PART_NUMBER : Service Plan part number (from the order) …"
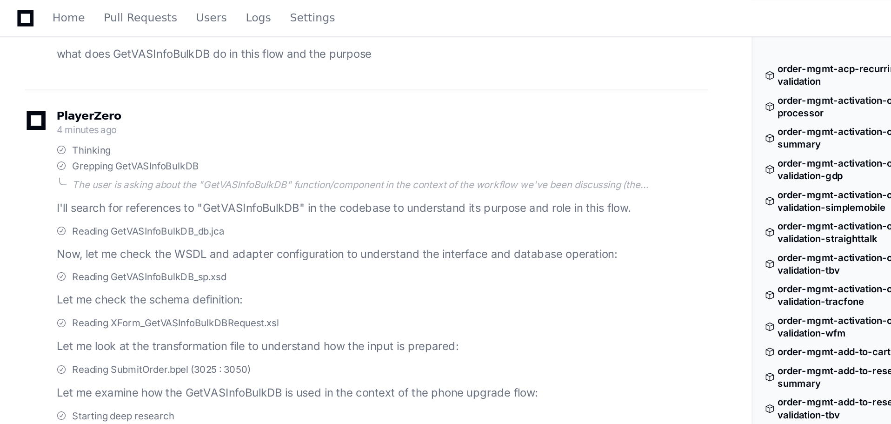
scroll to position [7374, 0]
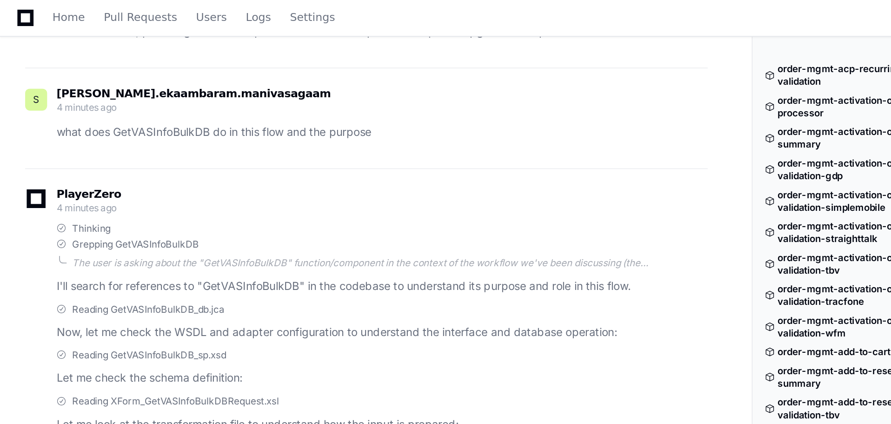
click at [140, 84] on p "what does GetVASInfoBulkDB do in this flow and the purpose" at bounding box center [226, 78] width 386 height 11
click at [142, 84] on p "what does GetVASInfoBulkDB do in this flow and the purpose" at bounding box center [226, 78] width 386 height 11
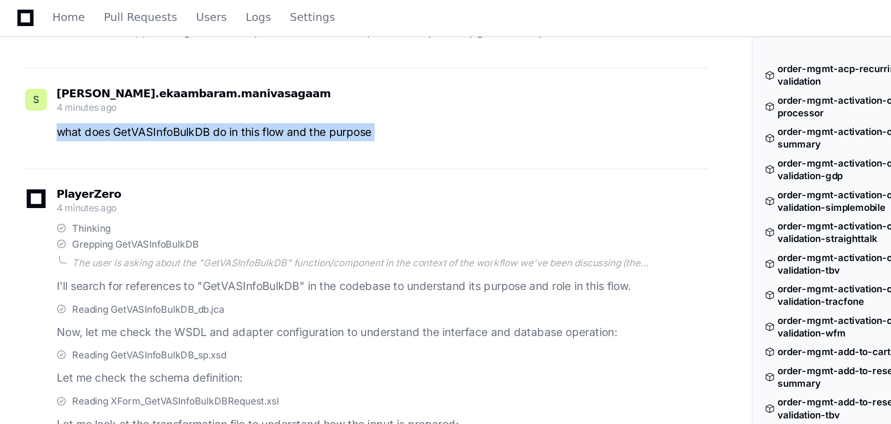
click at [142, 84] on p "what does GetVASInfoBulkDB do in this flow and the purpose" at bounding box center [226, 78] width 386 height 11
copy div "what does GetVASInfoBulkDB do in this flow and the purpose"
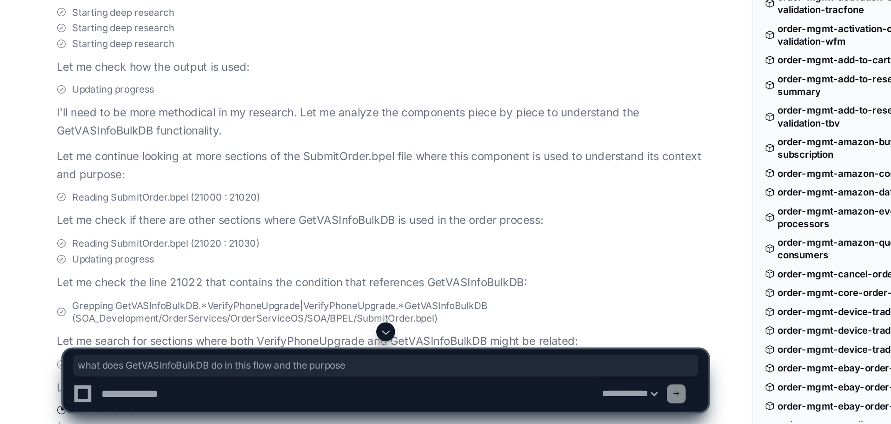
scroll to position [7560, 0]
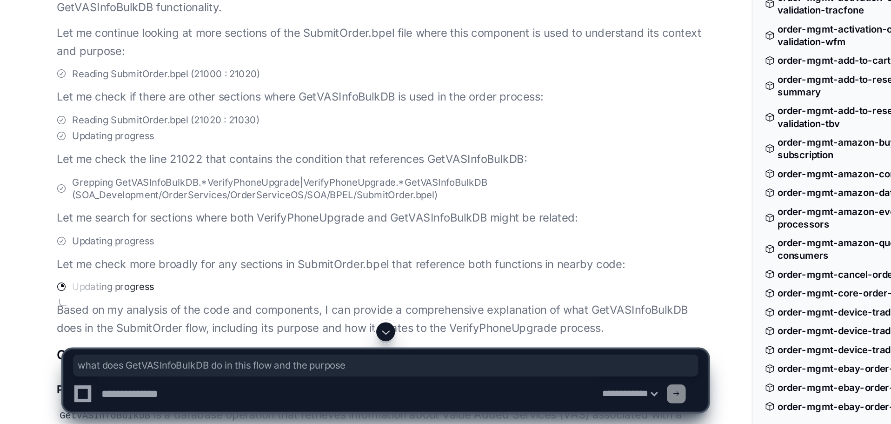
click at [160, 405] on textarea at bounding box center [206, 405] width 297 height 20
click at [126, 404] on textarea at bounding box center [206, 405] width 297 height 20
click at [226, 330] on div "Updating progress Let me check more broadly for any sections in SubmitOrder.bpe…" at bounding box center [226, 323] width 386 height 23
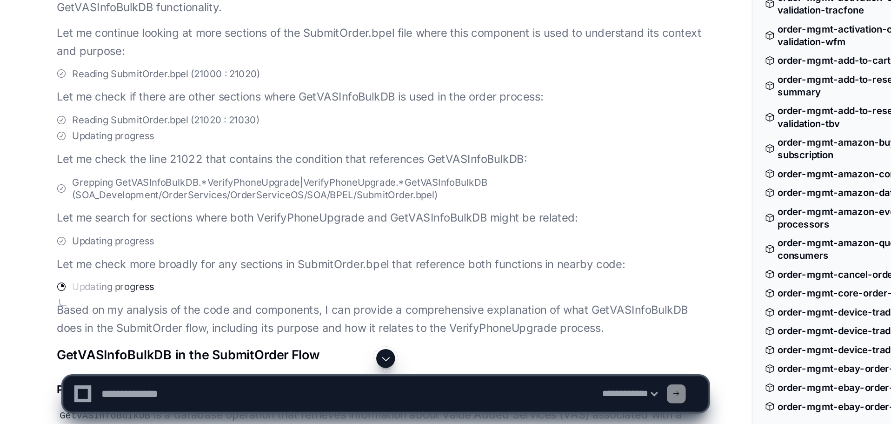
click at [132, 402] on textarea at bounding box center [206, 405] width 297 height 20
paste textarea "**********"
type textarea "**********"
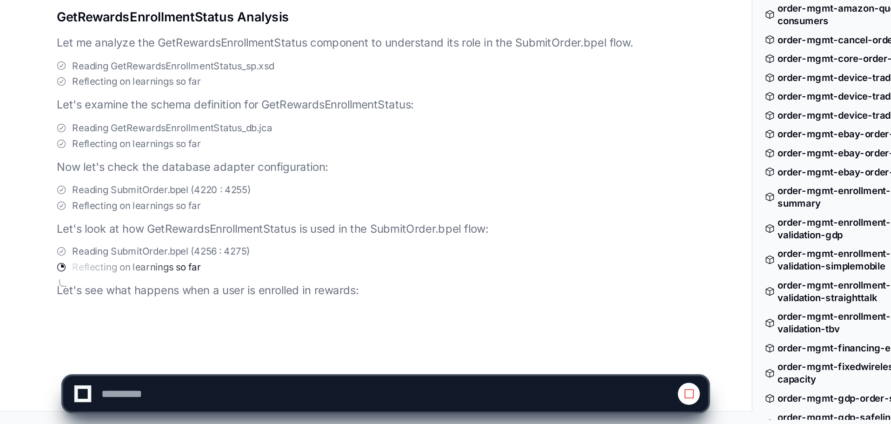
scroll to position [11206, 0]
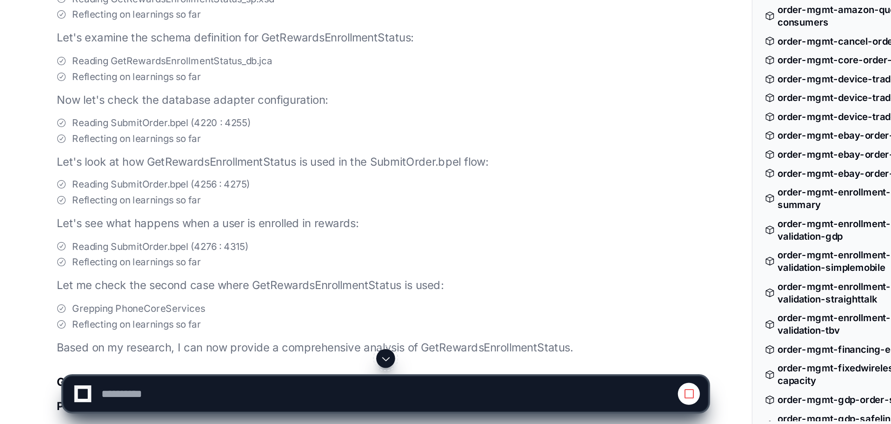
select select "*********"
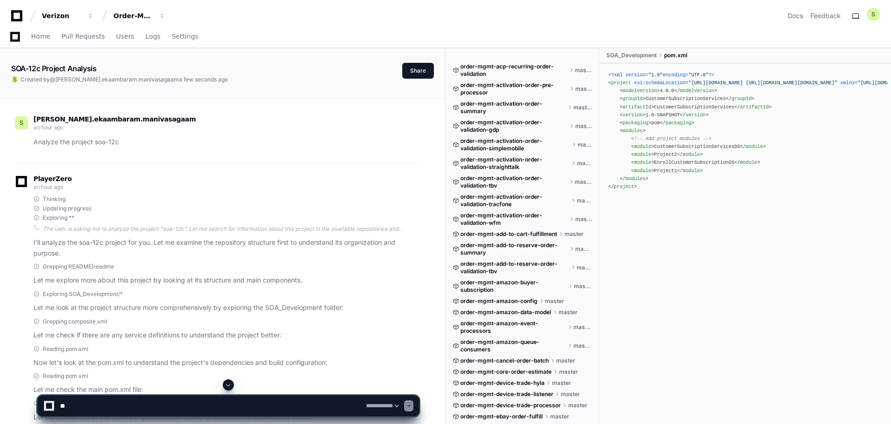
select select "*********"
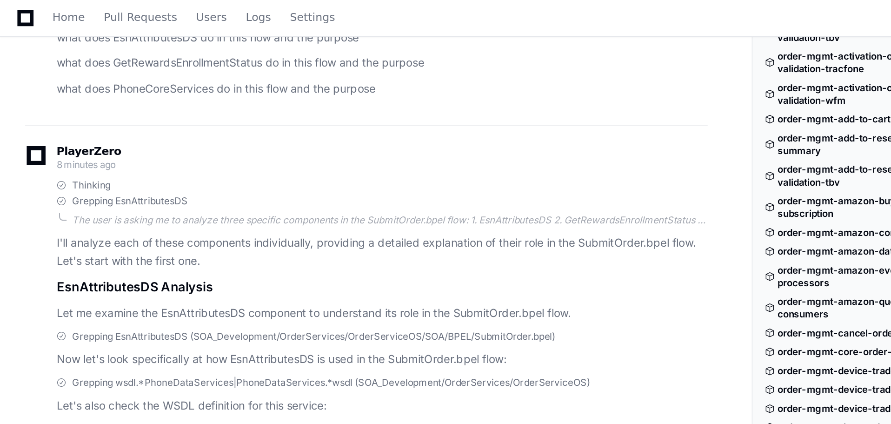
scroll to position [9471, 0]
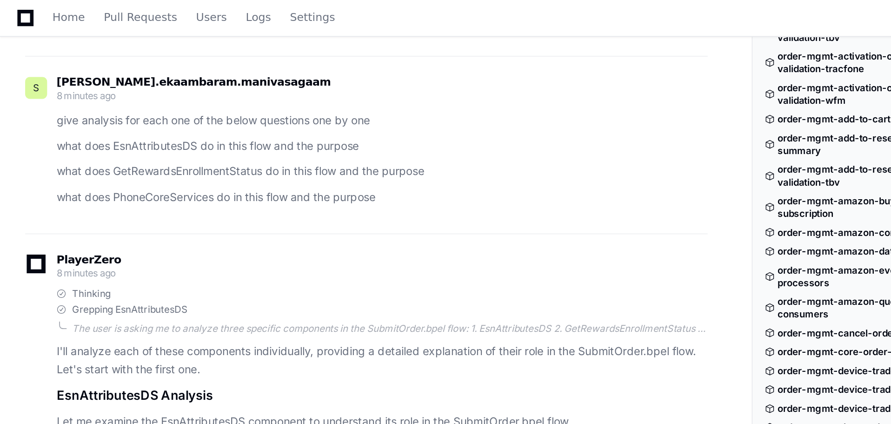
click at [94, 92] on p "what does EsnAttributesDS do in this flow and the purpose" at bounding box center [226, 86] width 386 height 11
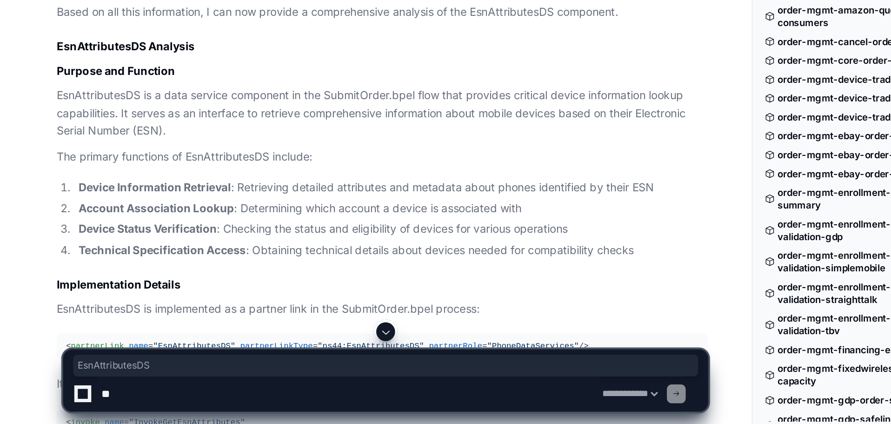
scroll to position [9857, 0]
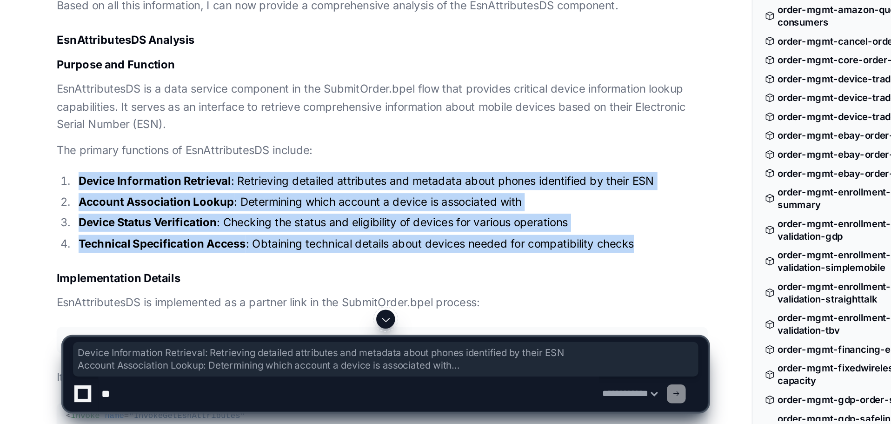
drag, startPoint x: 380, startPoint y: 333, endPoint x: 26, endPoint y: 295, distance: 356.0
copy ol "Device Information Retrieval : Retrieving detailed attributes and metadata abou…"
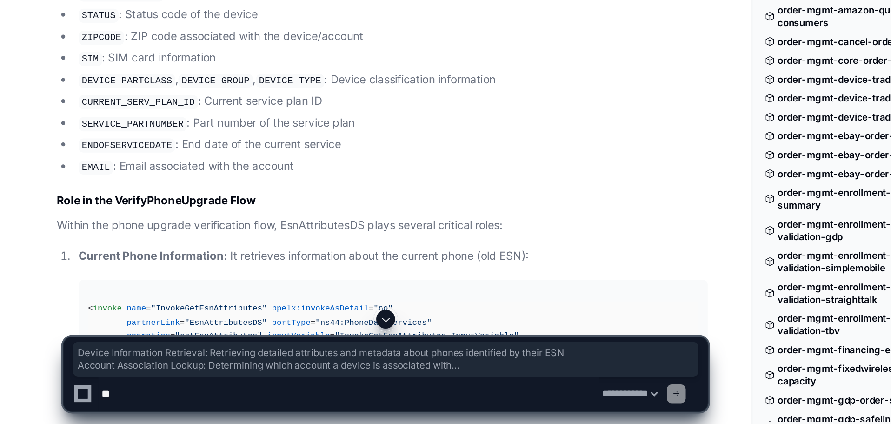
scroll to position [10242, 0]
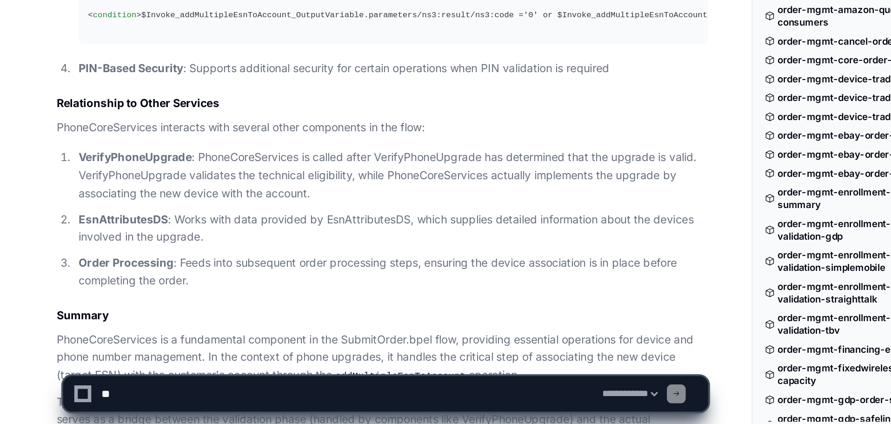
scroll to position [14099, 0]
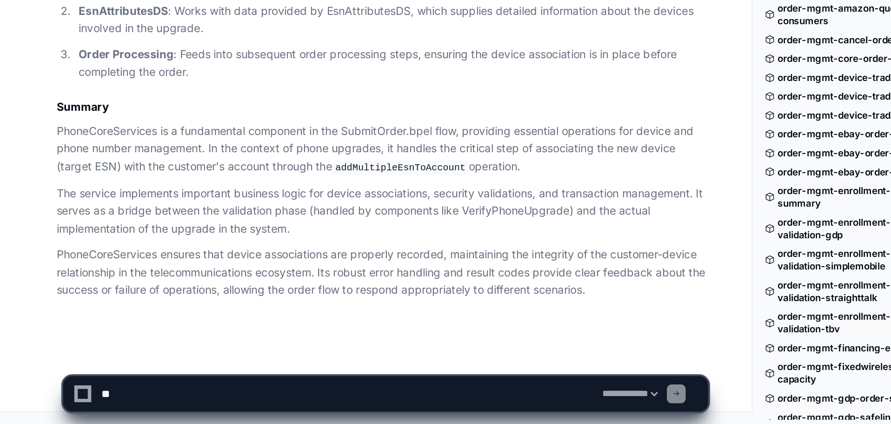
click at [149, 409] on textarea at bounding box center [206, 405] width 297 height 20
click at [93, 407] on textarea at bounding box center [206, 405] width 297 height 20
paste textarea "**********"
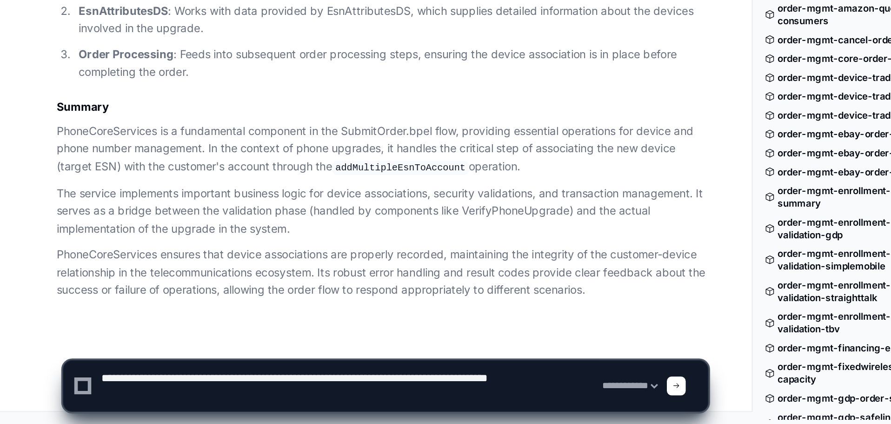
type textarea "**********"
click at [403, 400] on span at bounding box center [400, 401] width 5 height 5
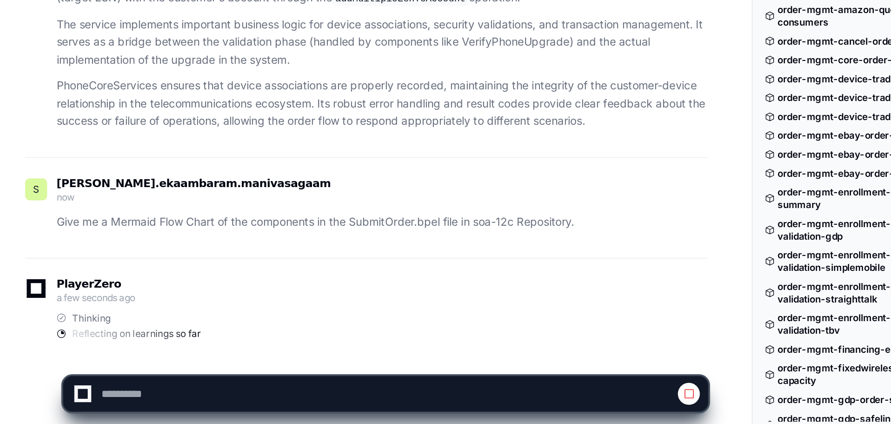
scroll to position [14218, 0]
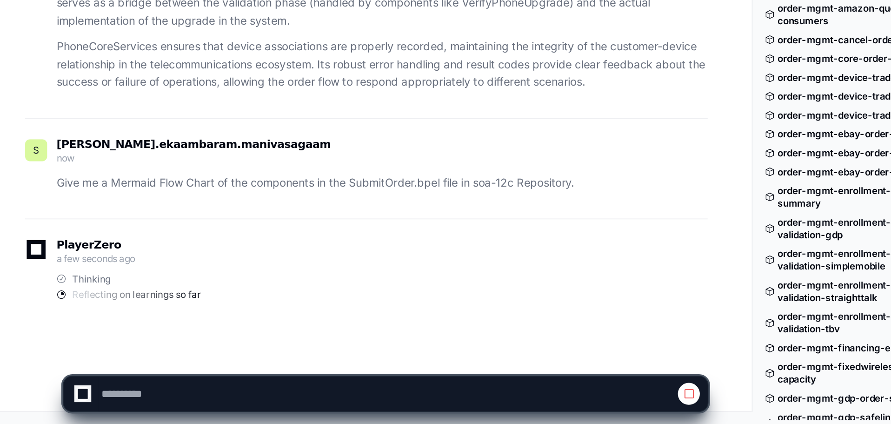
click at [177, 324] on div "PlayerZero a few seconds ago" at bounding box center [217, 322] width 404 height 16
select select "*********"
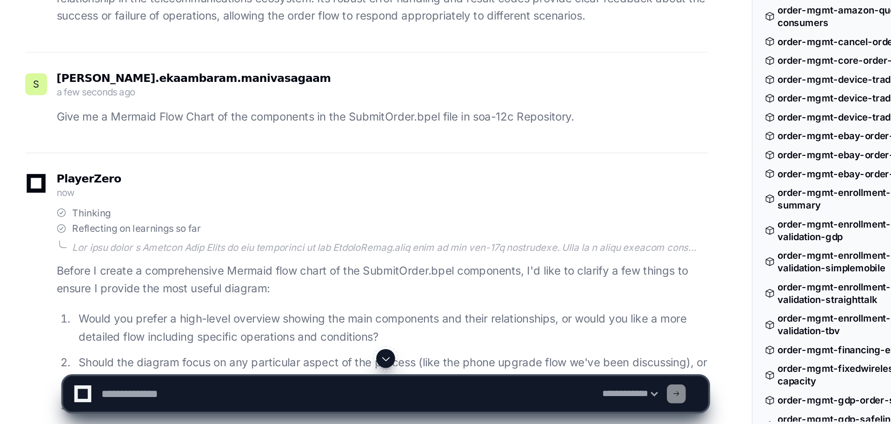
scroll to position [14344, 0]
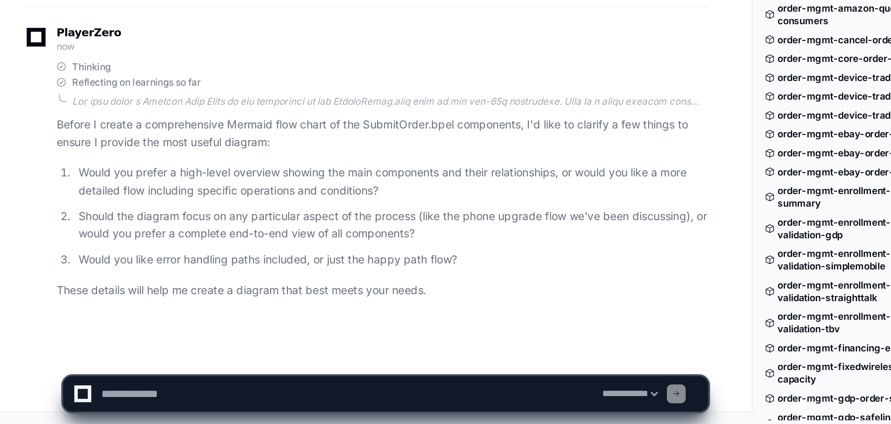
click at [138, 405] on textarea at bounding box center [206, 405] width 297 height 20
type textarea "**********"
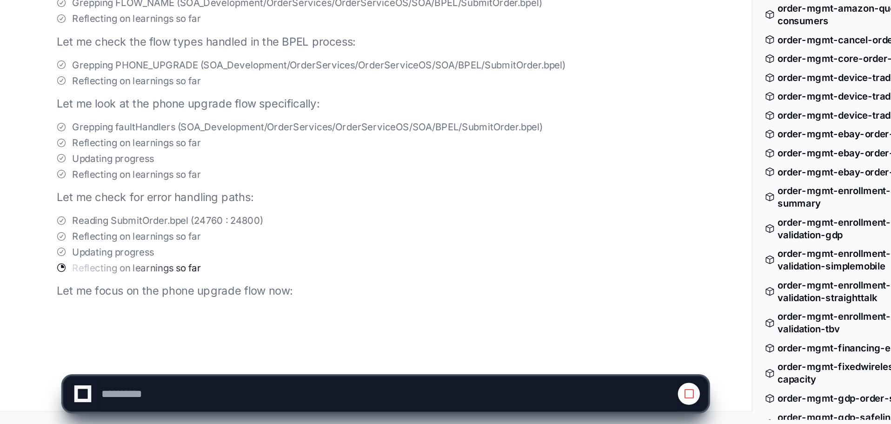
scroll to position [14964, 0]
select select "*********"
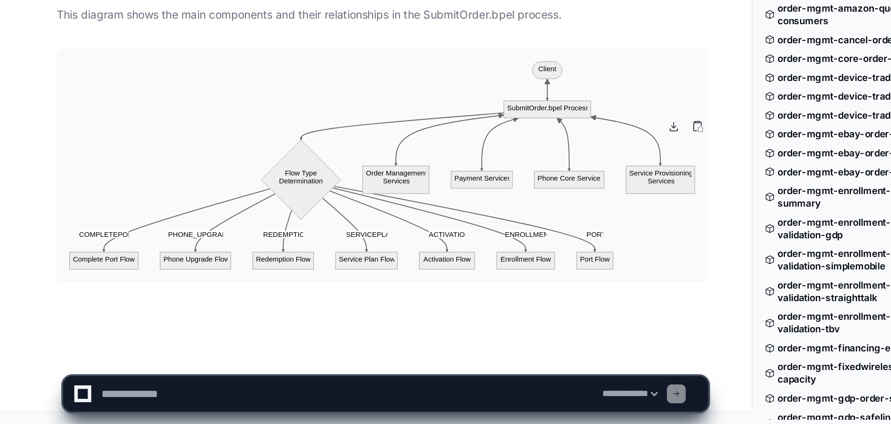
scroll to position [15200, 0]
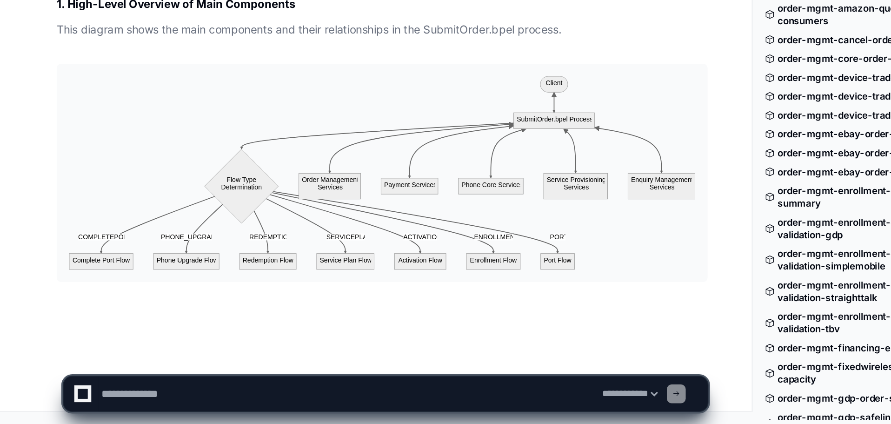
click at [158, 409] on textarea at bounding box center [206, 405] width 297 height 20
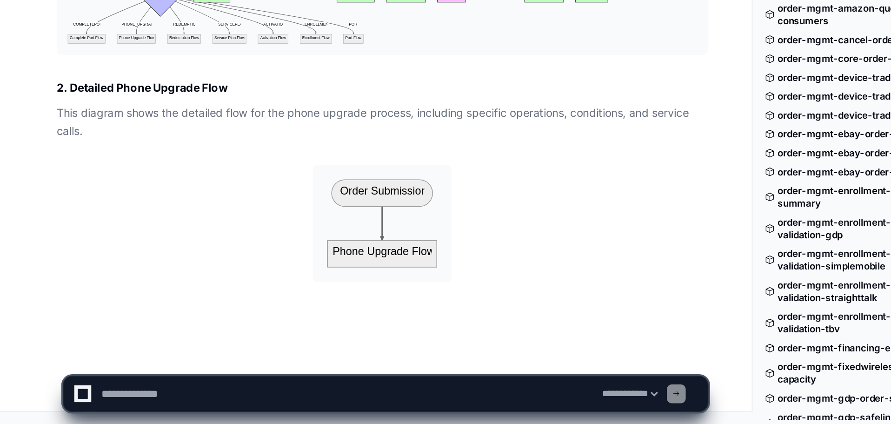
scroll to position [15285, 0]
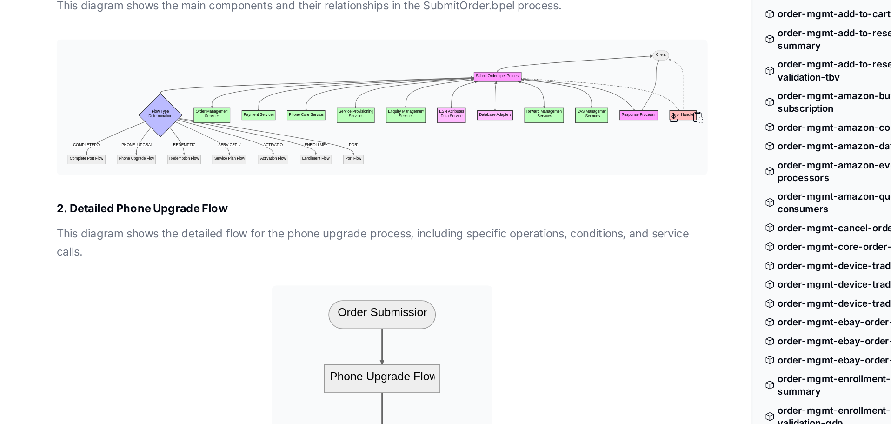
click at [201, 166] on img at bounding box center [226, 126] width 386 height 80
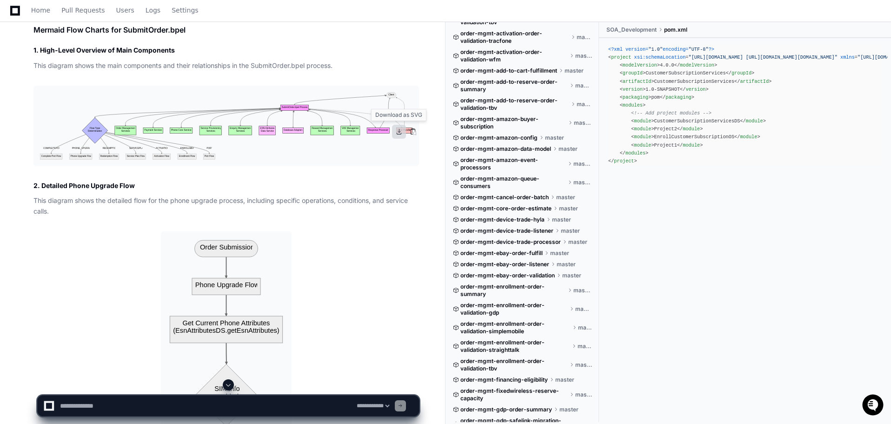
click at [400, 131] on button at bounding box center [399, 132] width 14 height 14
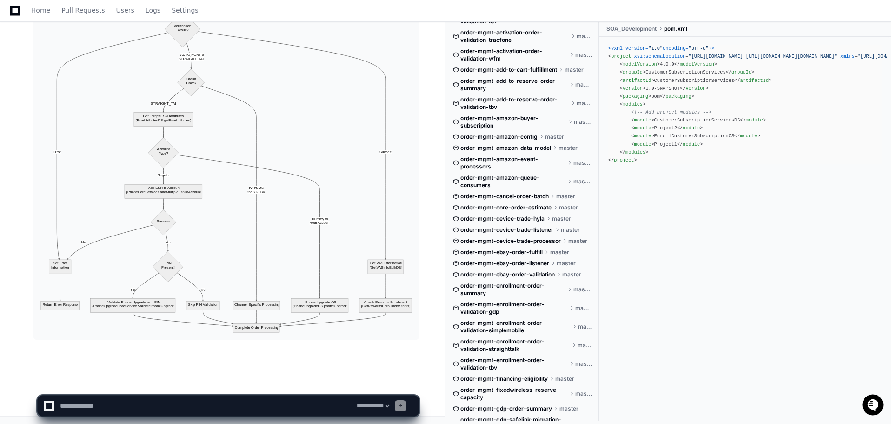
scroll to position [15757, 0]
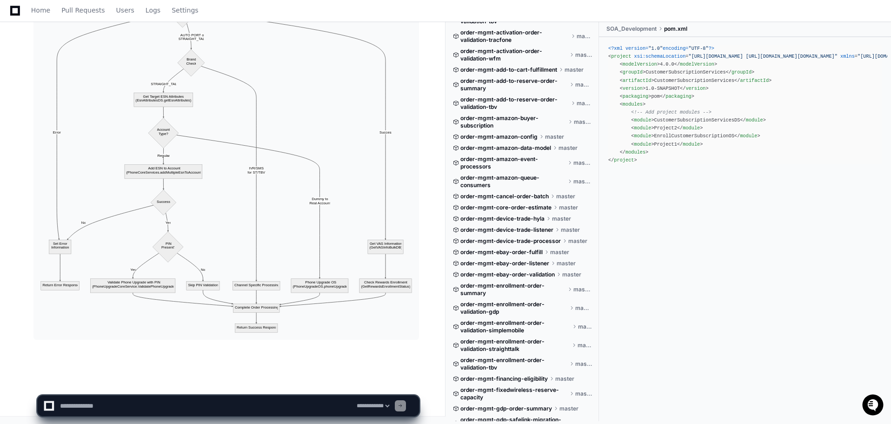
click at [155, 177] on img at bounding box center [226, 69] width 386 height 539
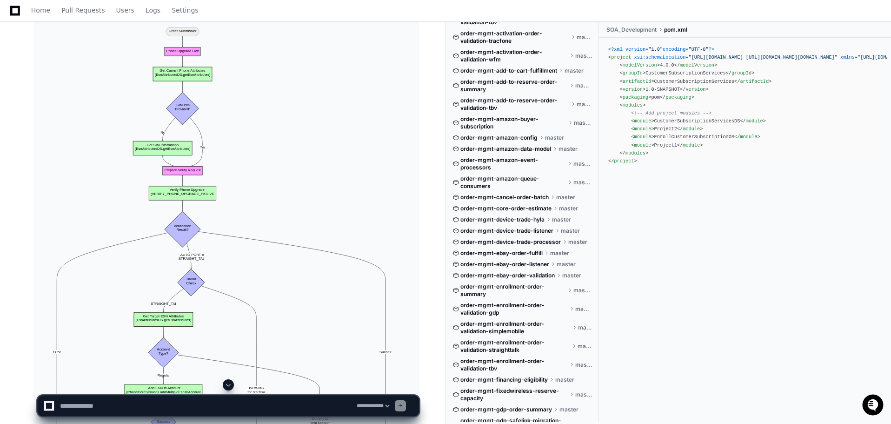
scroll to position [15525, 0]
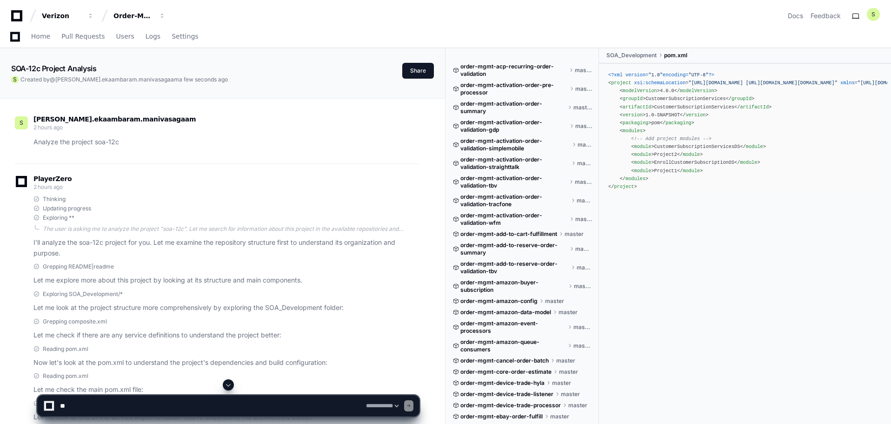
select select "*********"
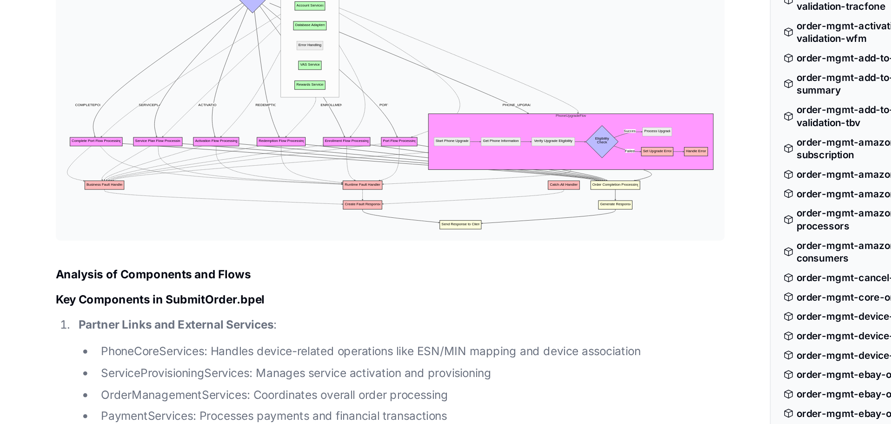
scroll to position [16147, 0]
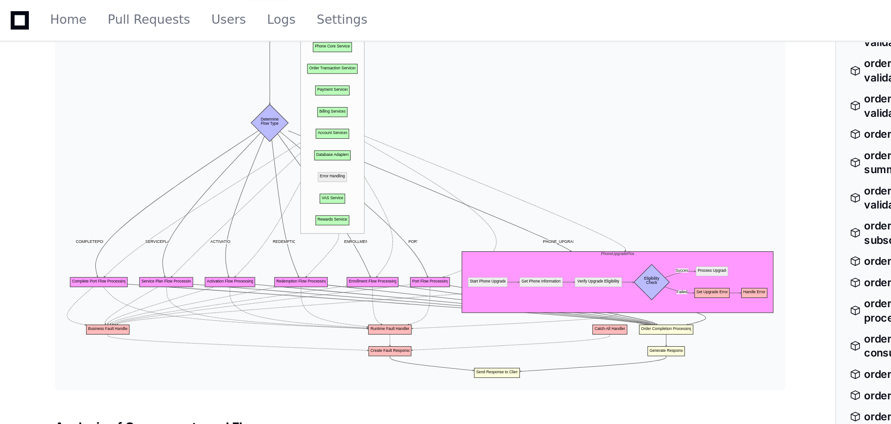
click at [247, 140] on img at bounding box center [226, 90] width 386 height 232
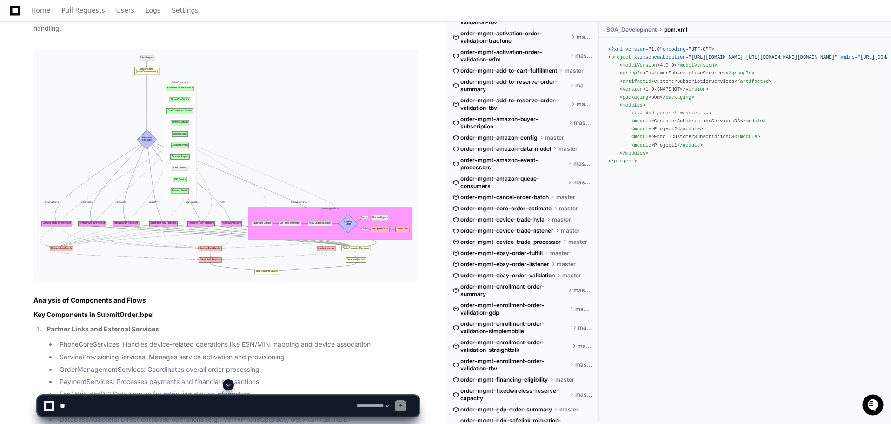
scroll to position [15942, 0]
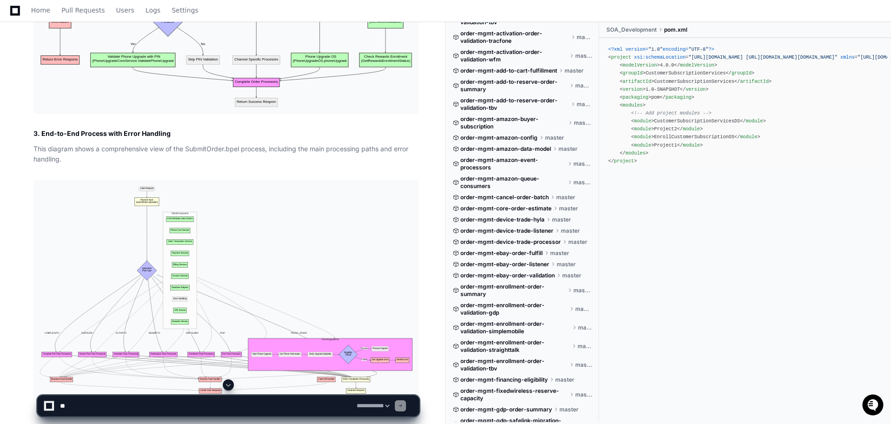
click at [398, 226] on img at bounding box center [226, 296] width 386 height 232
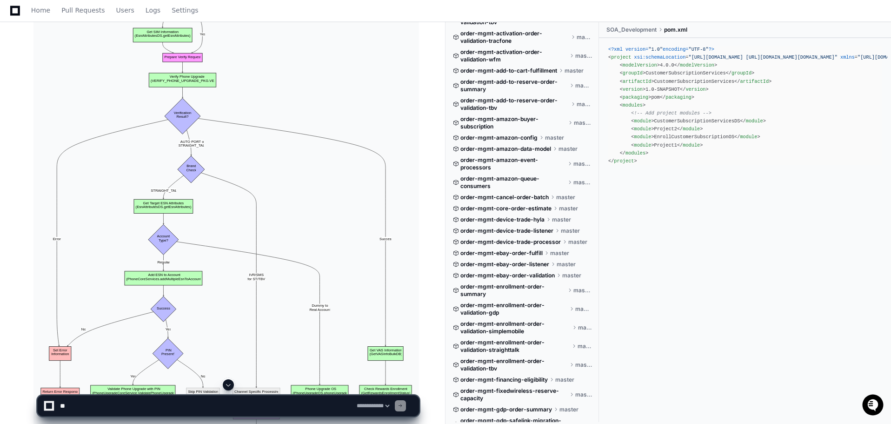
scroll to position [15409, 0]
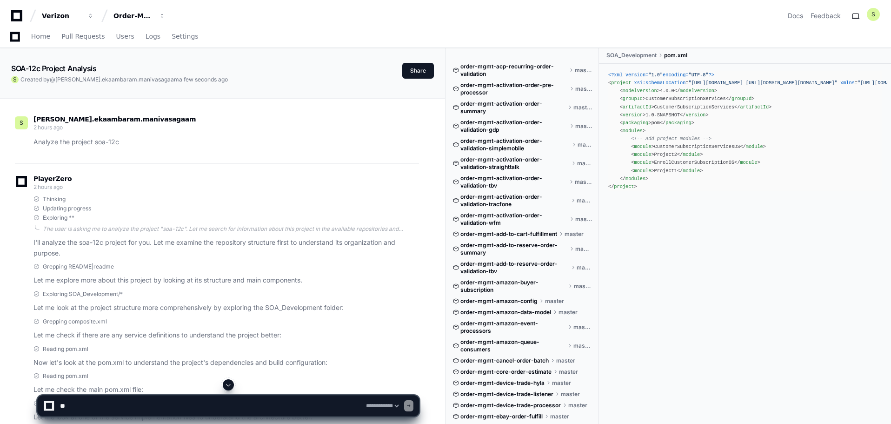
select select "*********"
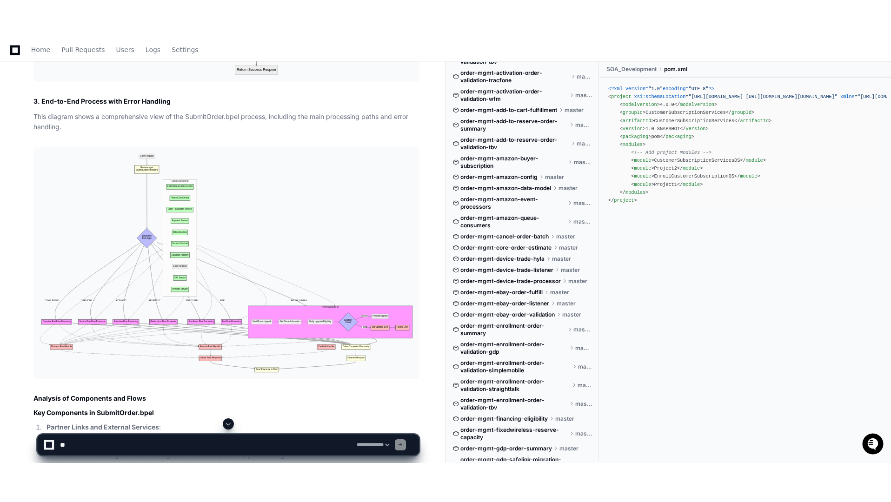
scroll to position [16269, 0]
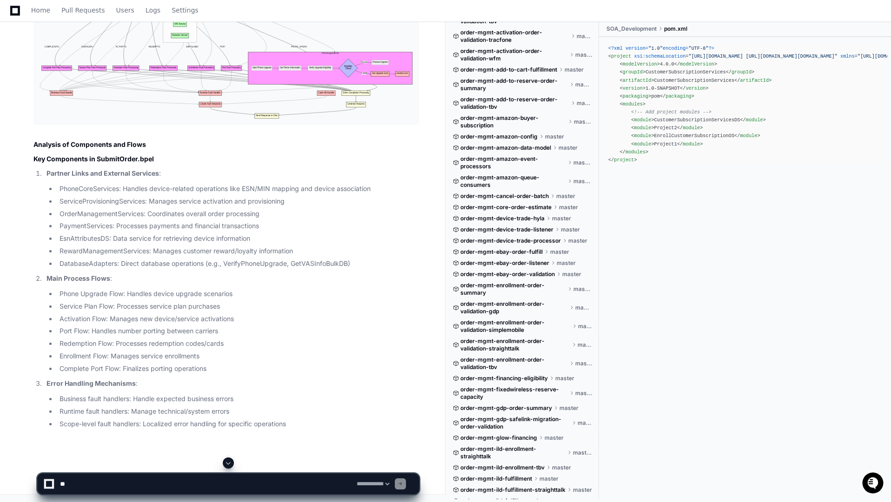
click at [397, 125] on img at bounding box center [226, 9] width 386 height 232
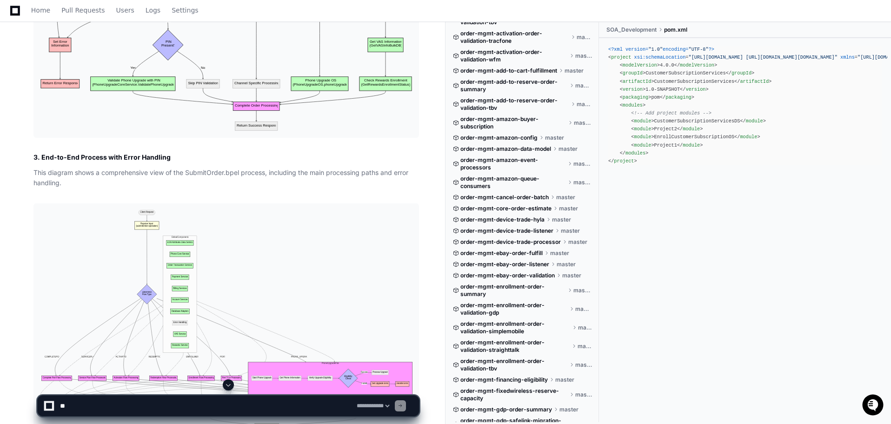
scroll to position [15944, 0]
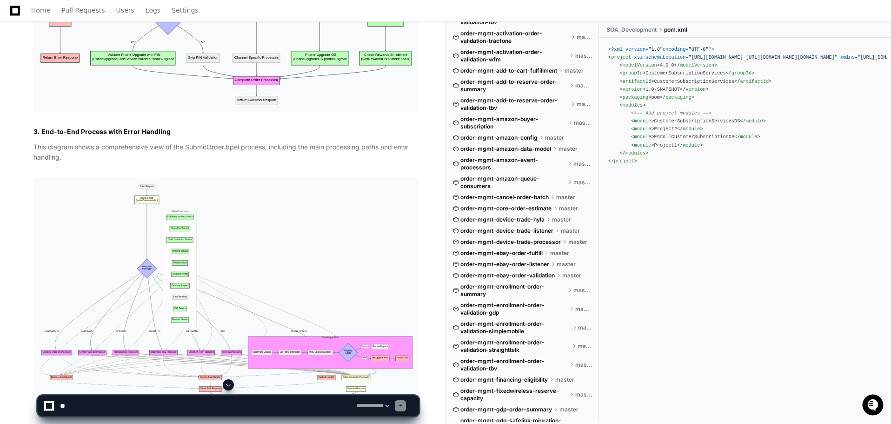
click at [0, 0] on button at bounding box center [0, 0] width 0 height 0
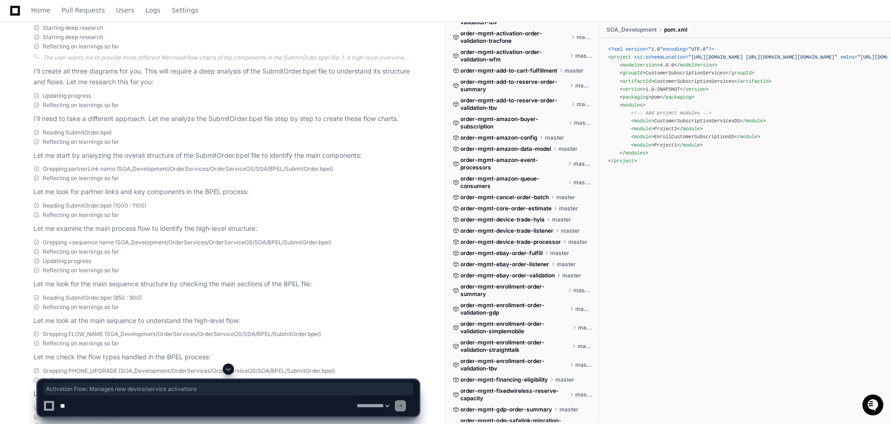
scroll to position [15137, 0]
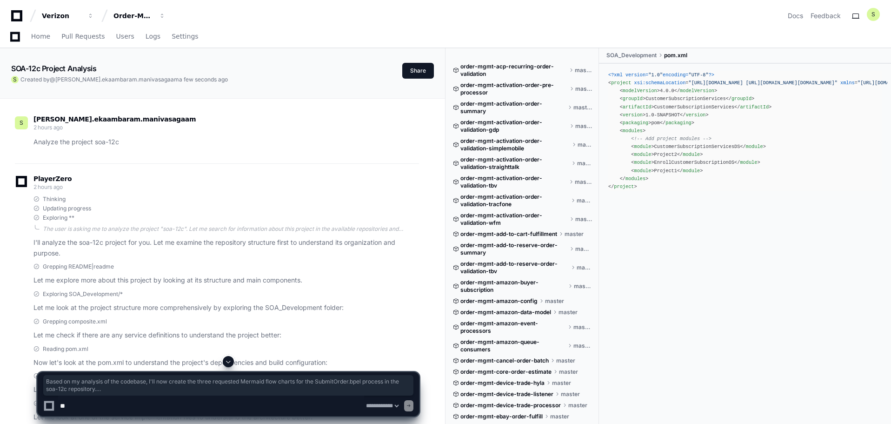
select select "*********"
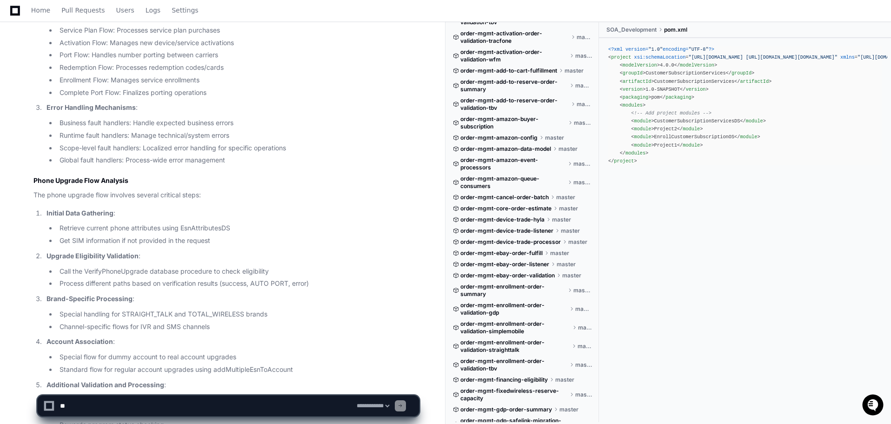
scroll to position [16685, 0]
